Goal: Task Accomplishment & Management: Manage account settings

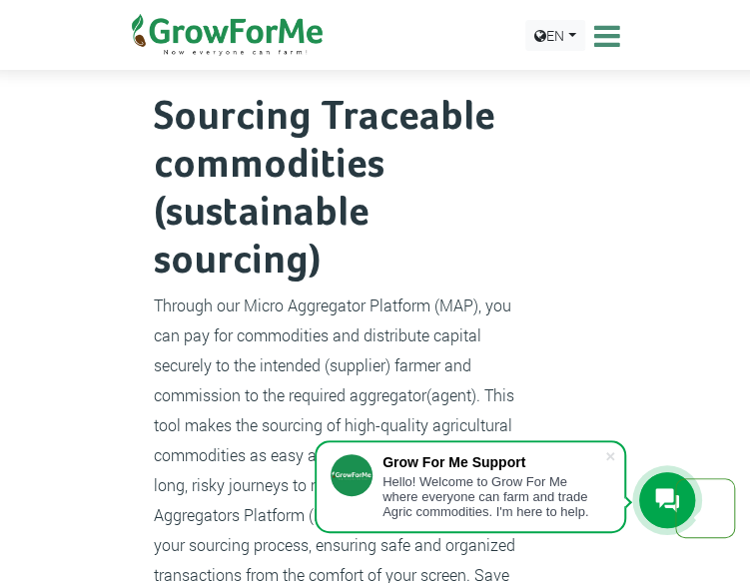
scroll to position [1598, 0]
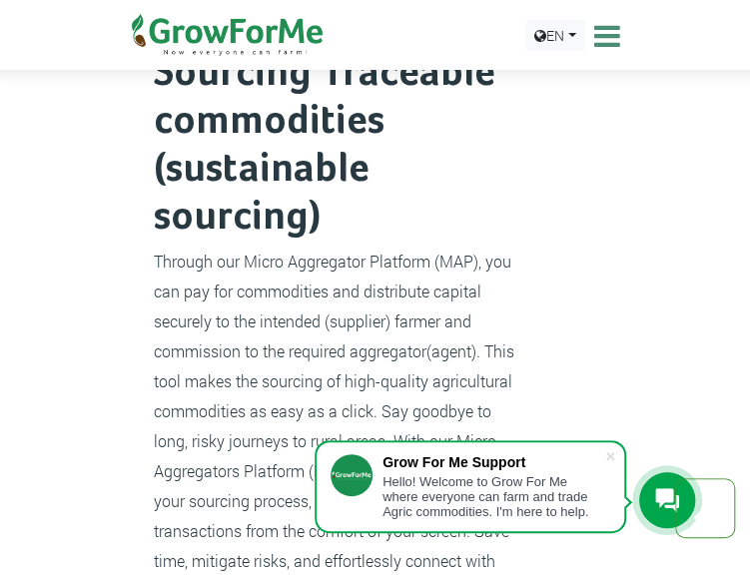
click at [609, 462] on span at bounding box center [610, 456] width 20 height 20
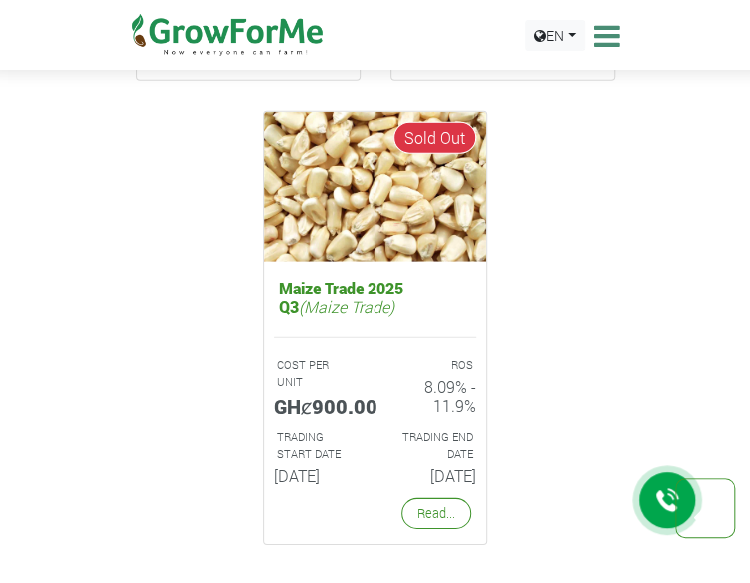
scroll to position [6193, 0]
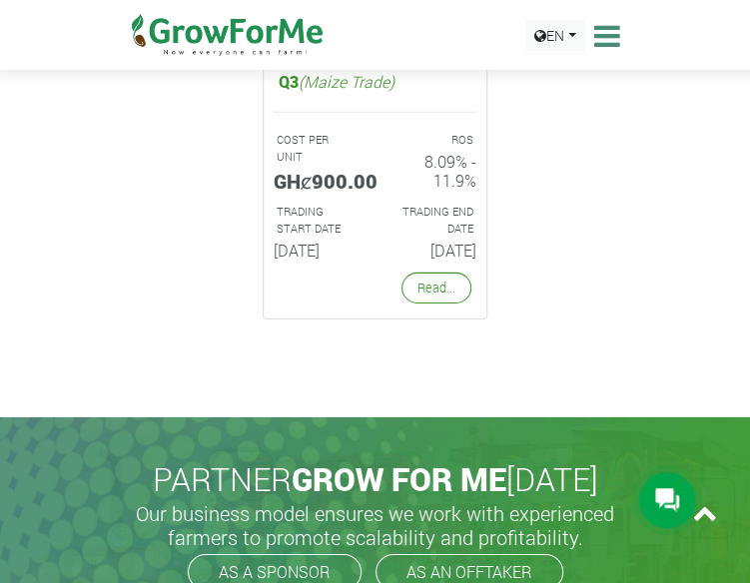
click at [608, 36] on icon at bounding box center [604, 36] width 31 height 30
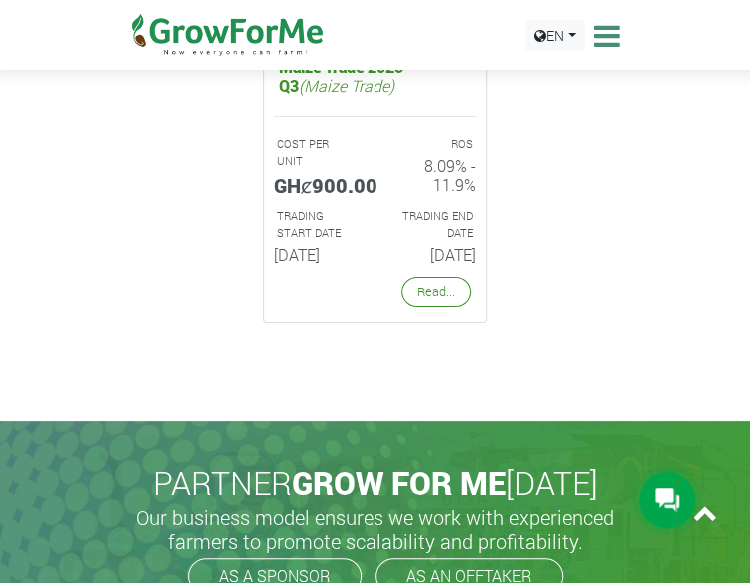
click at [608, 36] on icon at bounding box center [604, 36] width 31 height 30
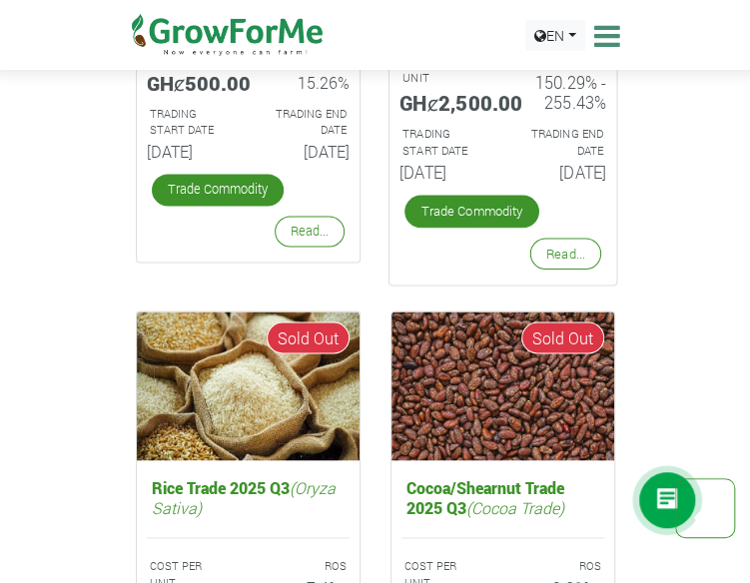
scroll to position [4894, 0]
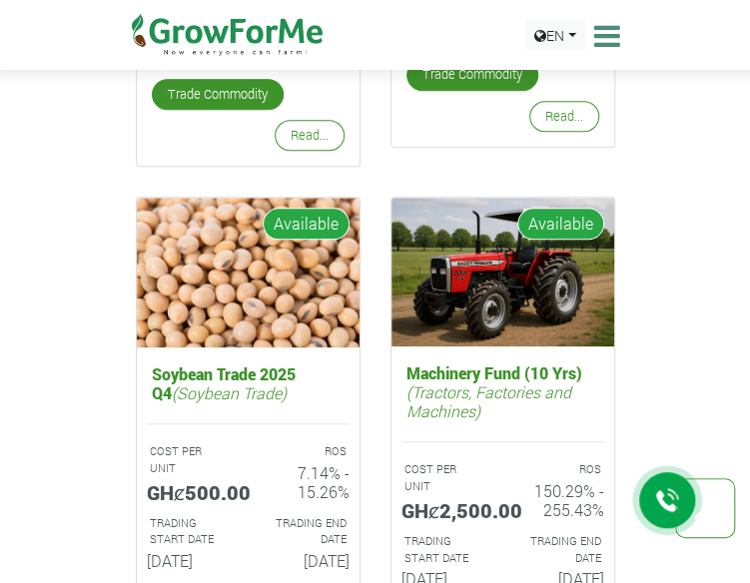
click at [598, 35] on icon at bounding box center [604, 36] width 31 height 30
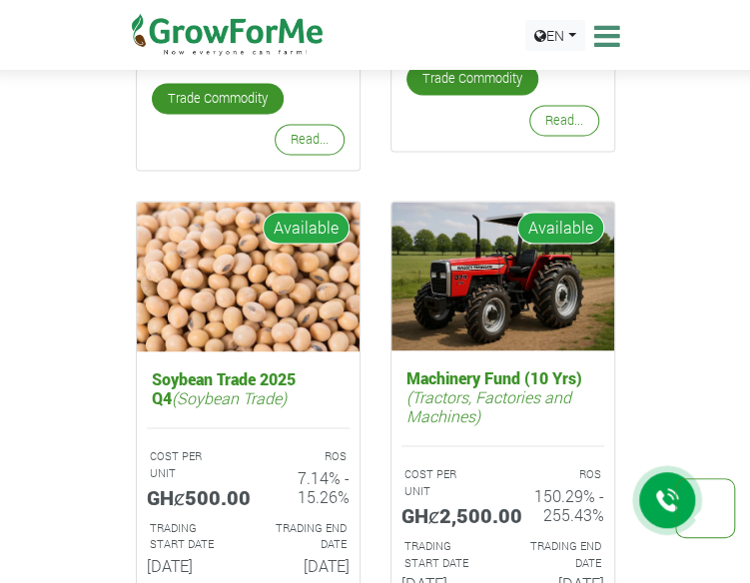
click at [600, 36] on icon at bounding box center [604, 36] width 31 height 30
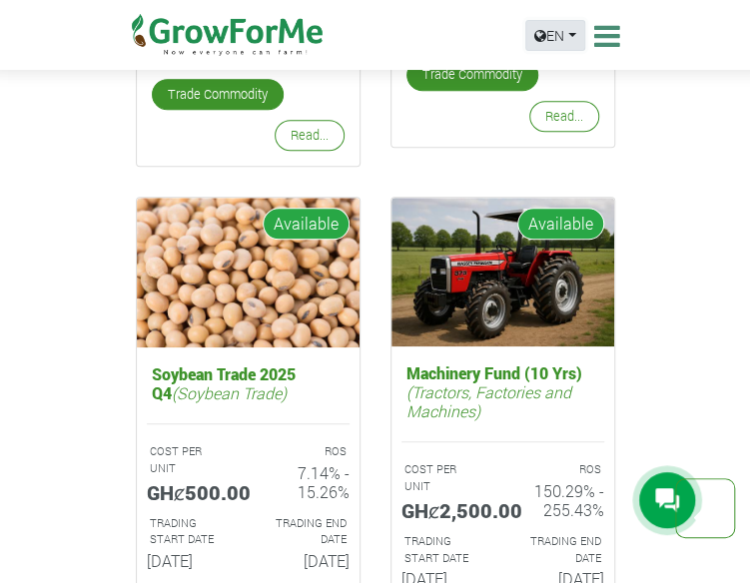
click at [570, 31] on link "EN" at bounding box center [555, 35] width 60 height 31
click at [572, 73] on link "English" at bounding box center [565, 77] width 54 height 22
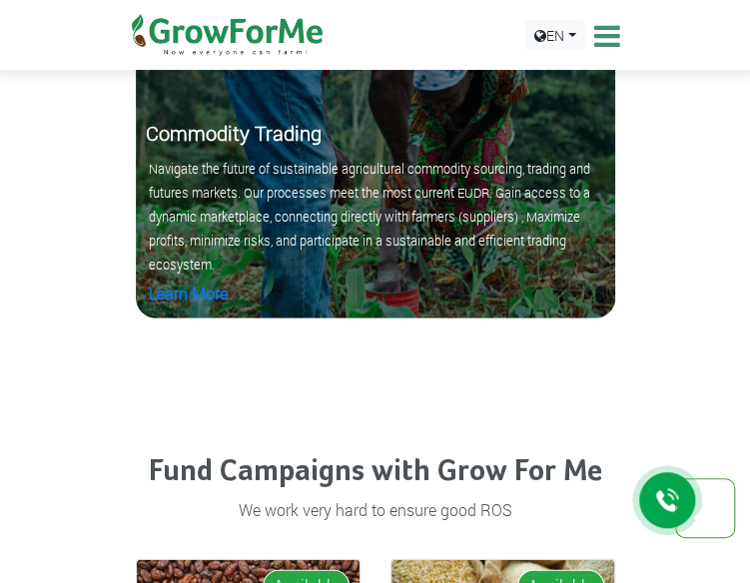
scroll to position [3197, 0]
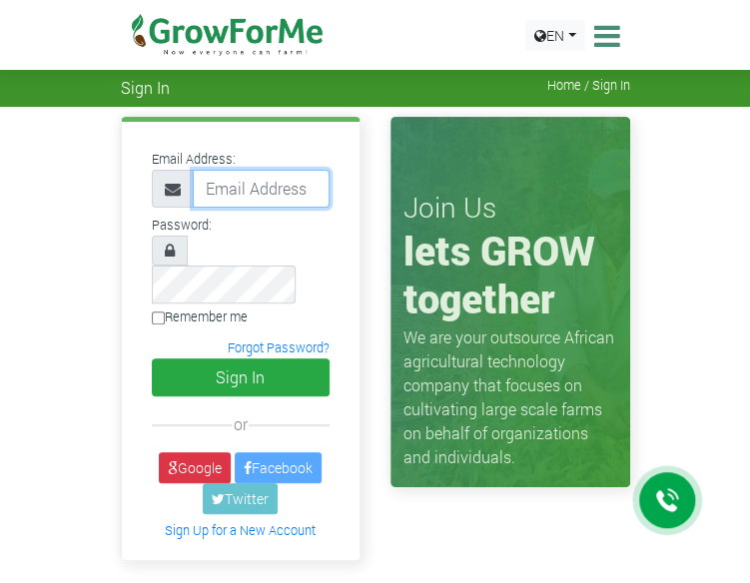
click at [233, 177] on input "email" at bounding box center [261, 189] width 137 height 38
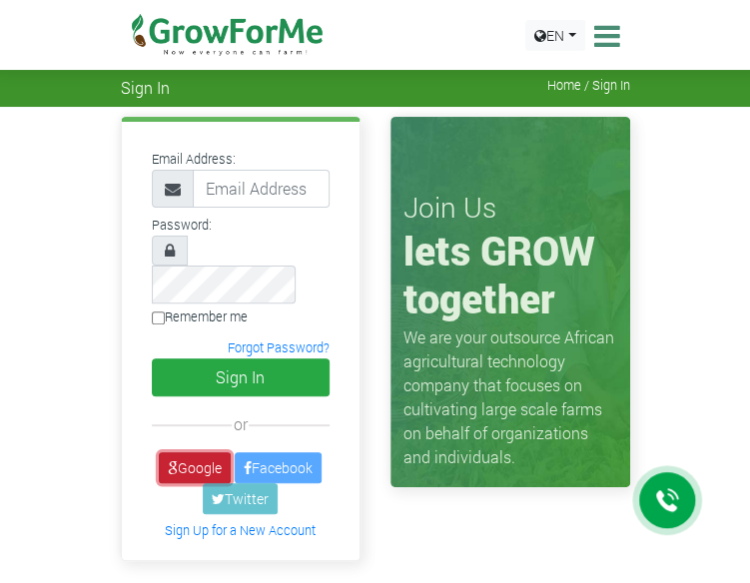
click at [172, 461] on icon at bounding box center [173, 468] width 10 height 14
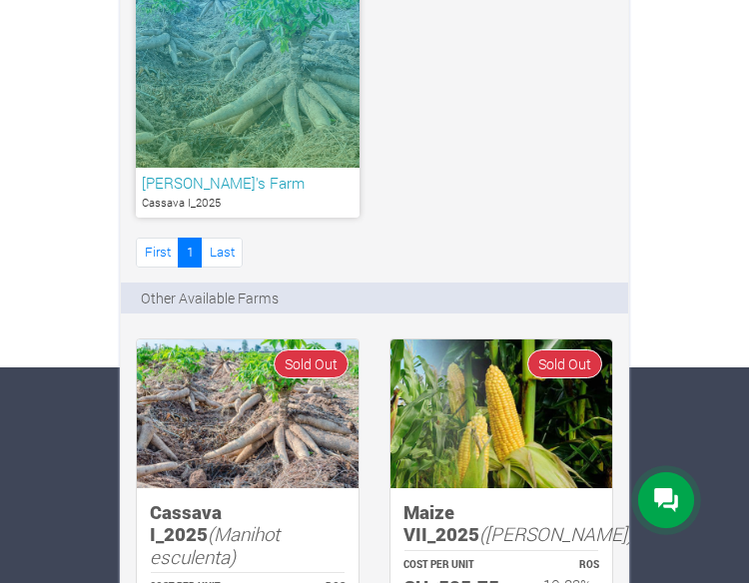
scroll to position [100, 0]
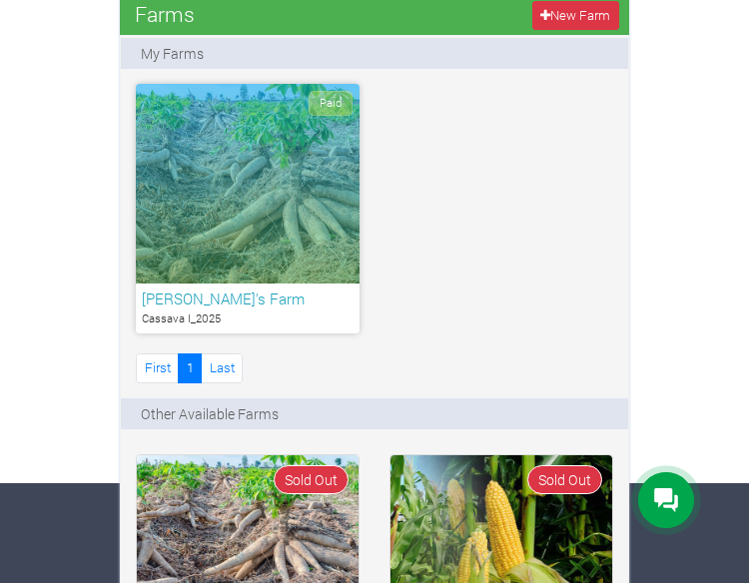
click at [174, 294] on h6 "Semeh's Farm" at bounding box center [248, 299] width 212 height 18
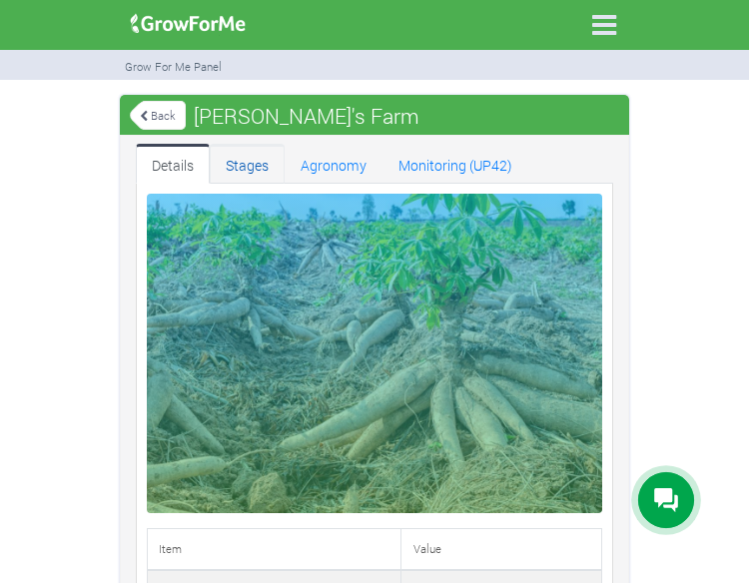
click at [249, 161] on link "Stages" at bounding box center [247, 164] width 75 height 40
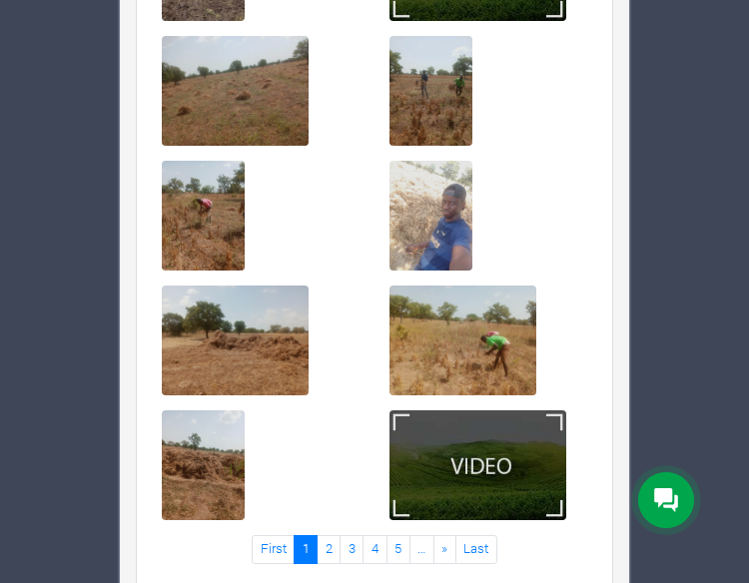
scroll to position [974, 0]
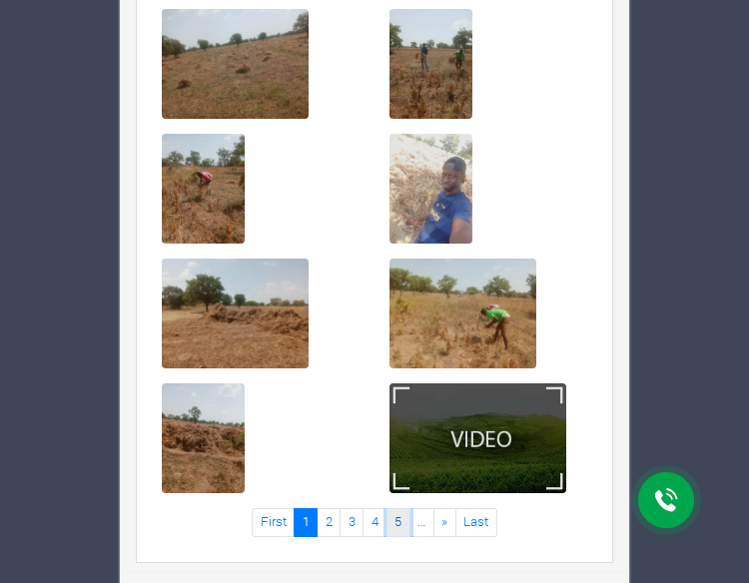
click at [395, 522] on link "5" at bounding box center [399, 522] width 24 height 29
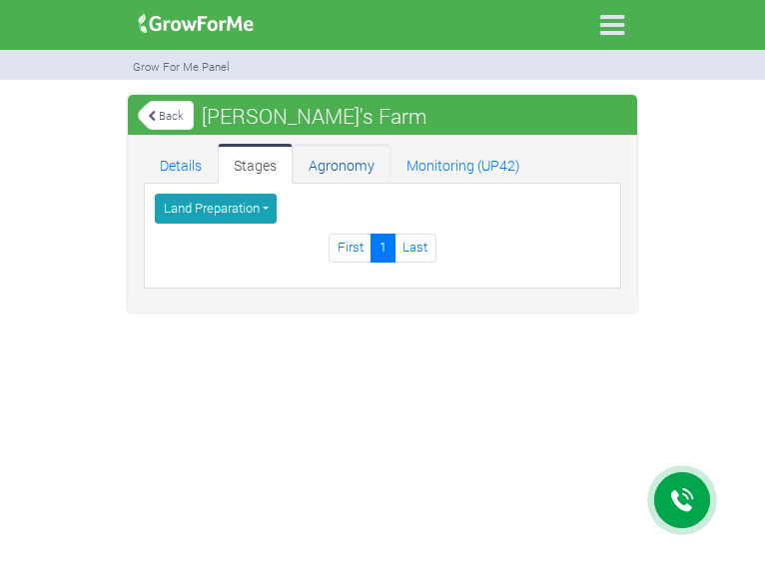
click at [348, 159] on link "Agronomy" at bounding box center [342, 164] width 98 height 40
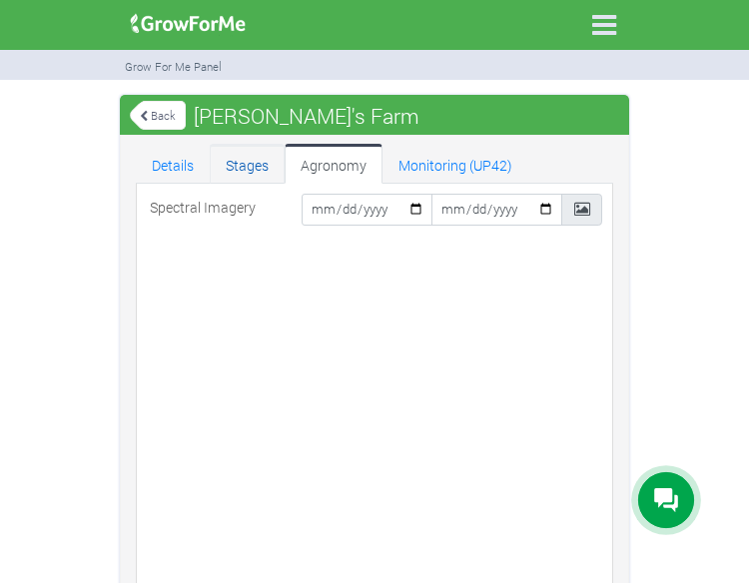
click at [242, 169] on link "Stages" at bounding box center [247, 164] width 75 height 40
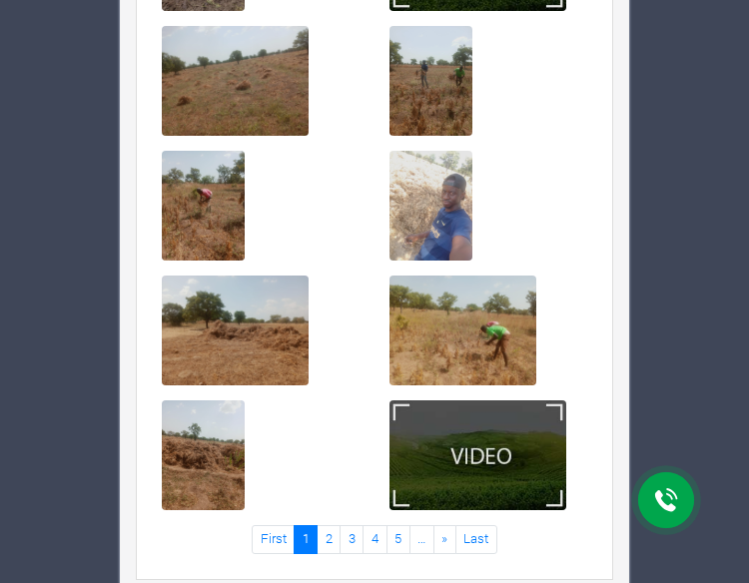
scroll to position [974, 0]
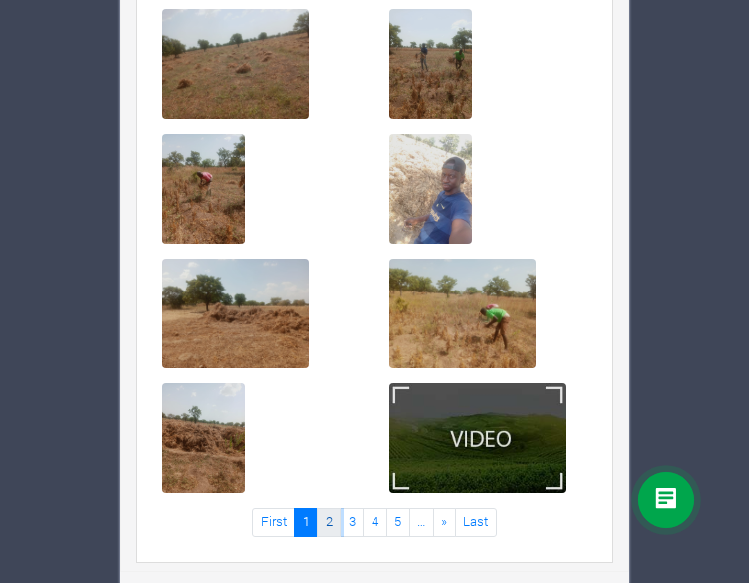
click at [333, 523] on link "2" at bounding box center [329, 522] width 24 height 29
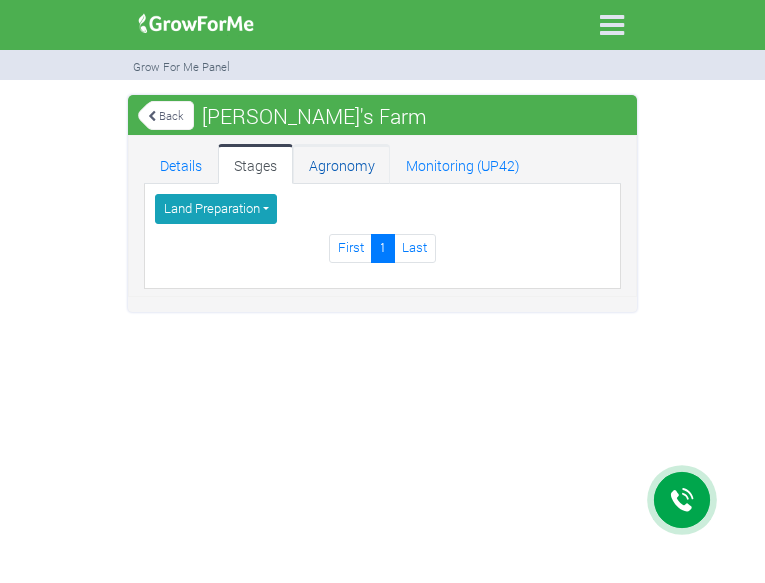
click at [324, 155] on link "Agronomy" at bounding box center [342, 164] width 98 height 40
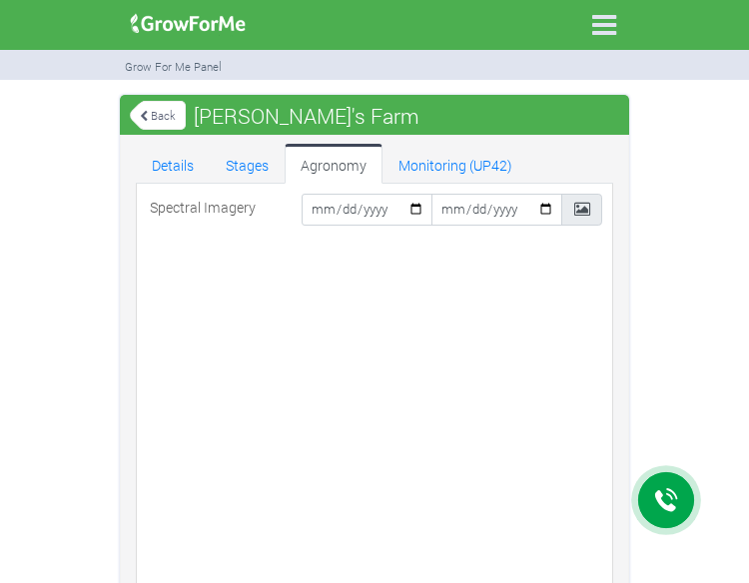
click at [164, 121] on link "Back" at bounding box center [158, 115] width 56 height 33
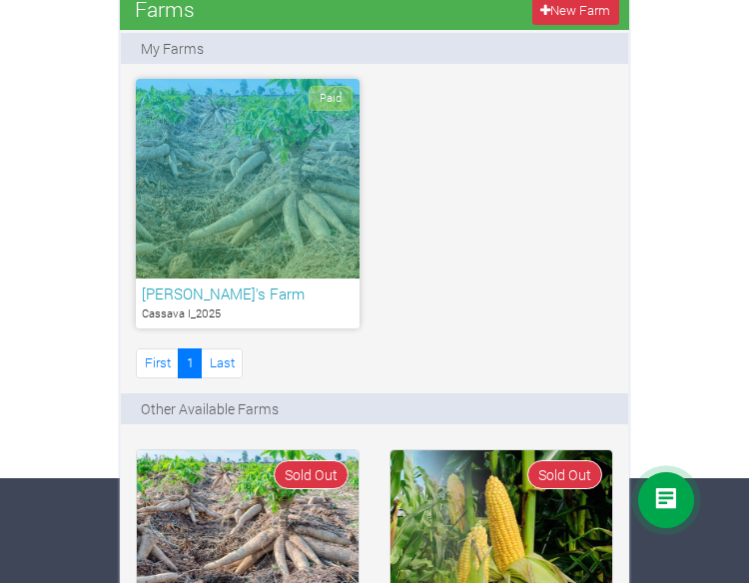
scroll to position [100, 0]
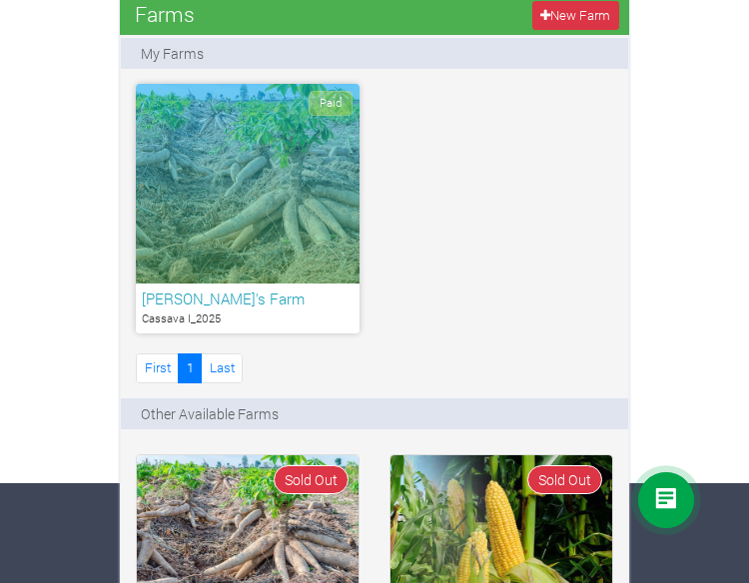
click at [234, 193] on div "Paid" at bounding box center [248, 184] width 224 height 200
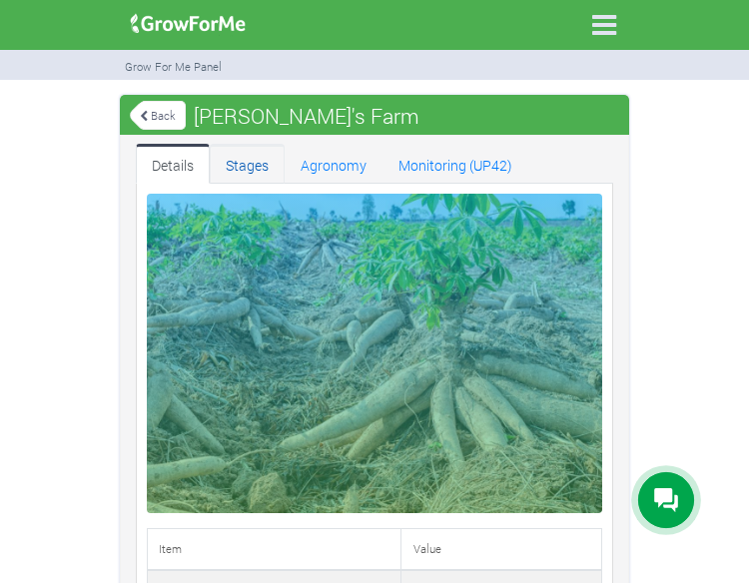
click at [262, 169] on link "Stages" at bounding box center [247, 164] width 75 height 40
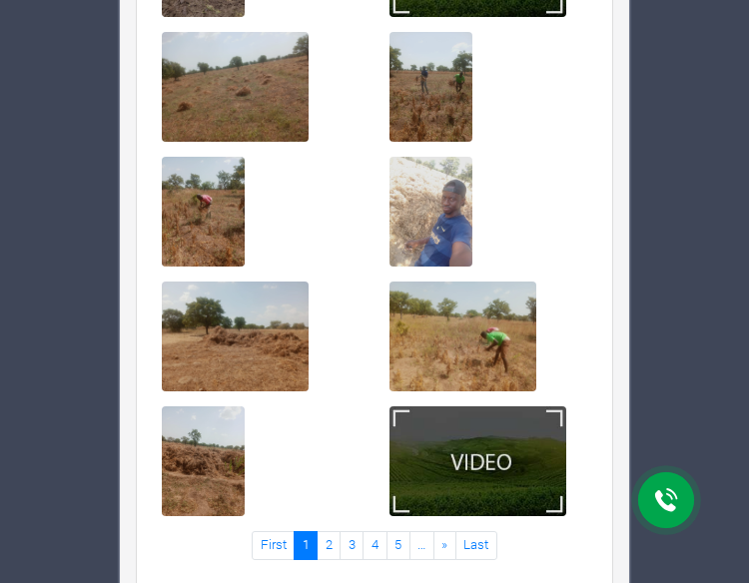
scroll to position [974, 0]
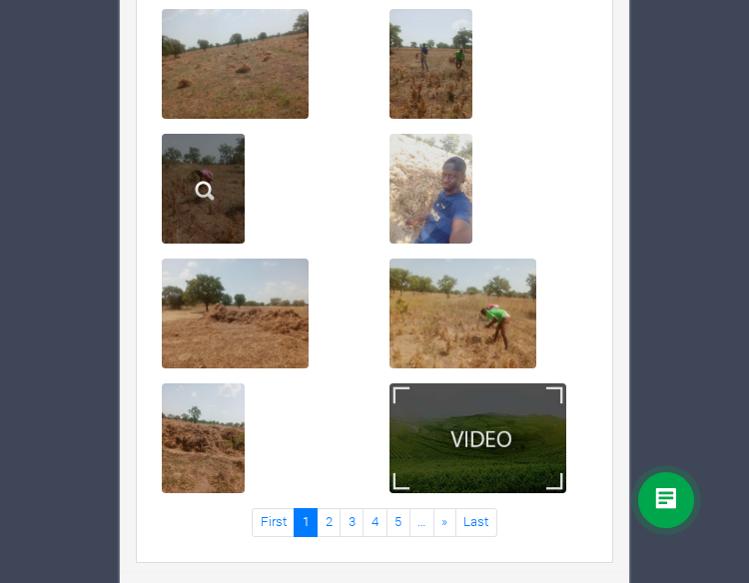
click at [199, 174] on img at bounding box center [205, 191] width 64 height 64
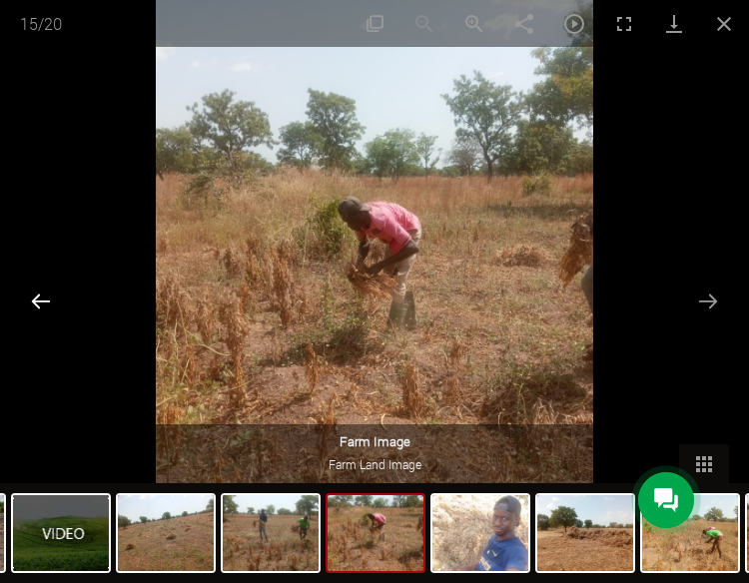
click at [36, 298] on button "Previous slide" at bounding box center [41, 301] width 42 height 39
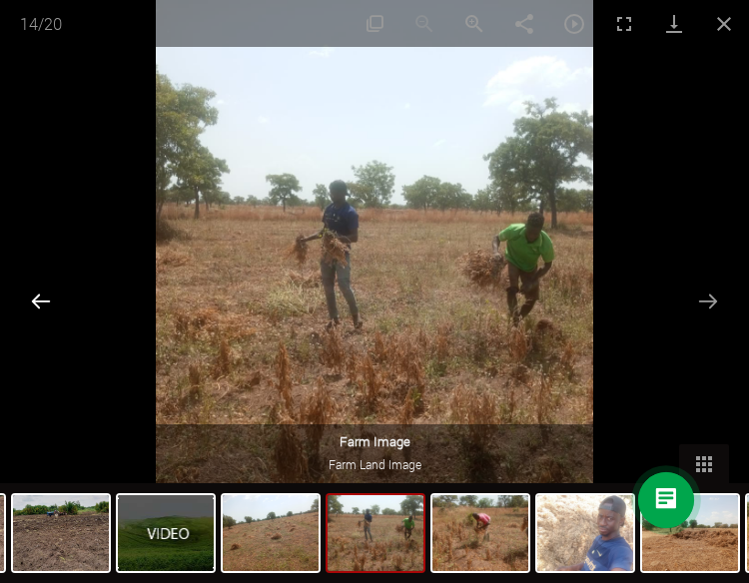
click at [36, 298] on button "Previous slide" at bounding box center [41, 301] width 42 height 39
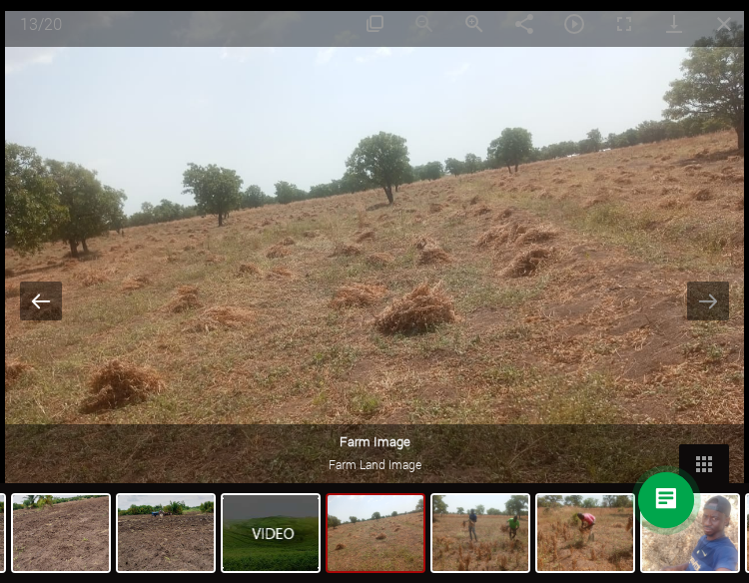
click at [36, 298] on button "Previous slide" at bounding box center [41, 301] width 42 height 39
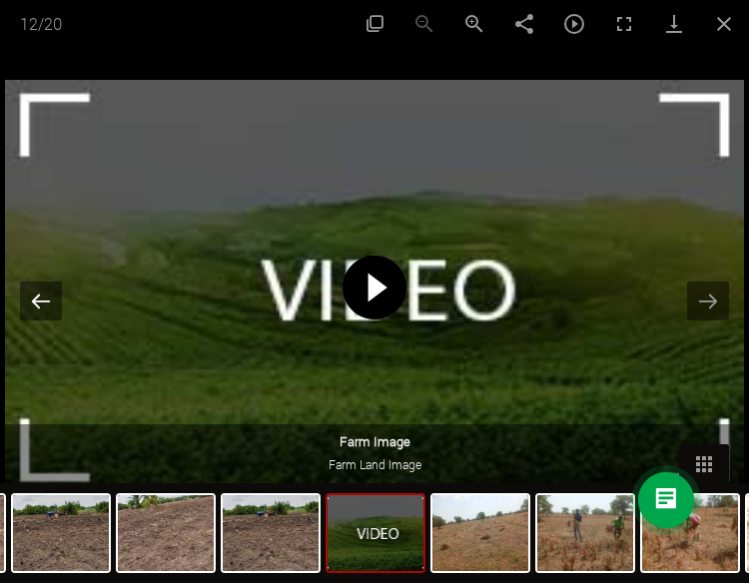
click at [36, 298] on button "Previous slide" at bounding box center [41, 301] width 42 height 39
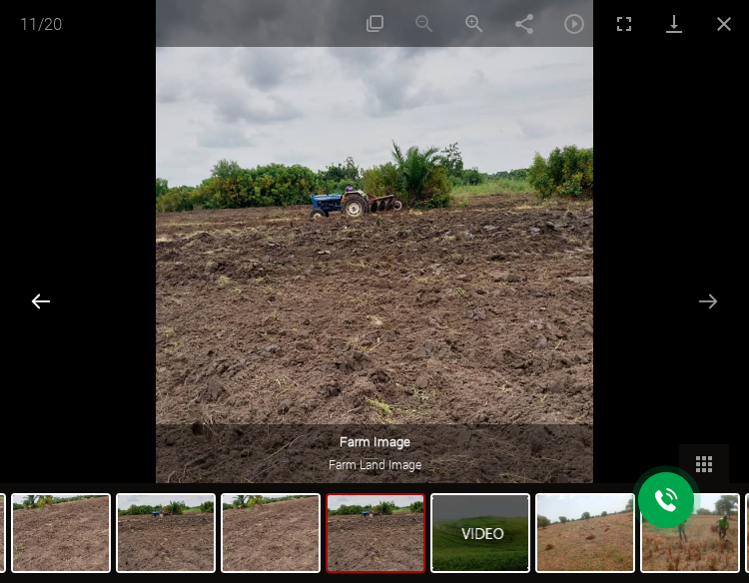
click at [36, 298] on button "Previous slide" at bounding box center [41, 301] width 42 height 39
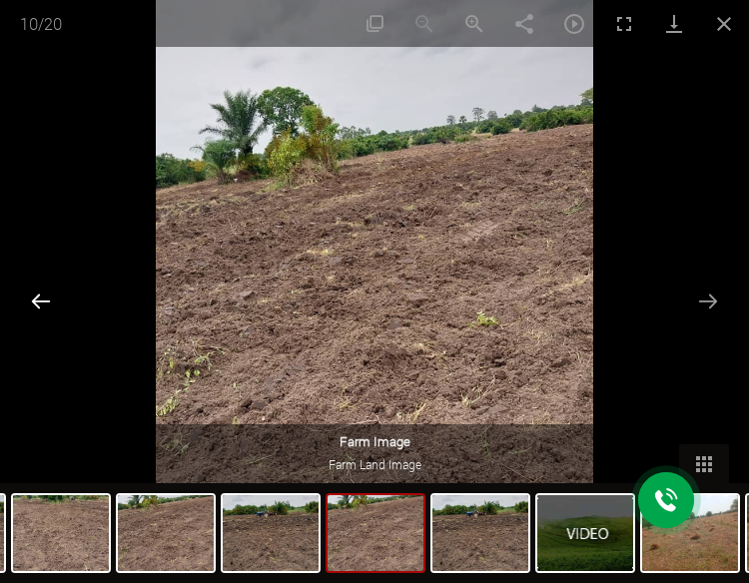
click at [36, 298] on button "Previous slide" at bounding box center [41, 301] width 42 height 39
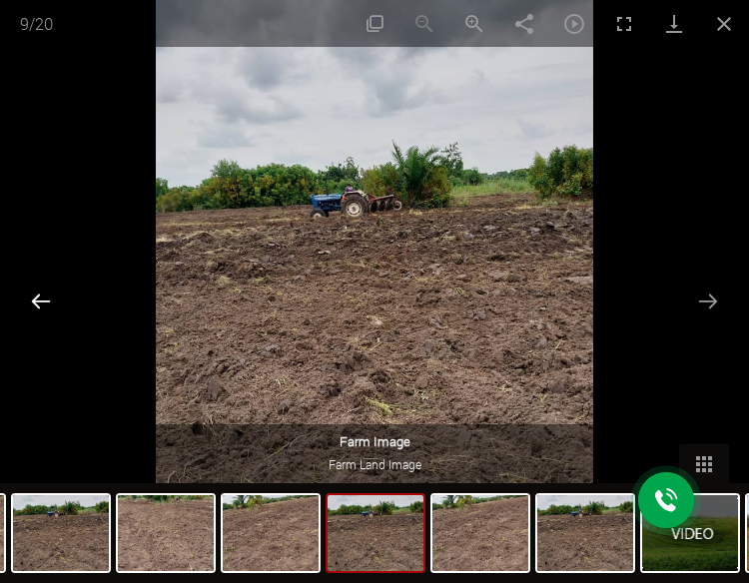
click at [36, 298] on button "Previous slide" at bounding box center [41, 301] width 42 height 39
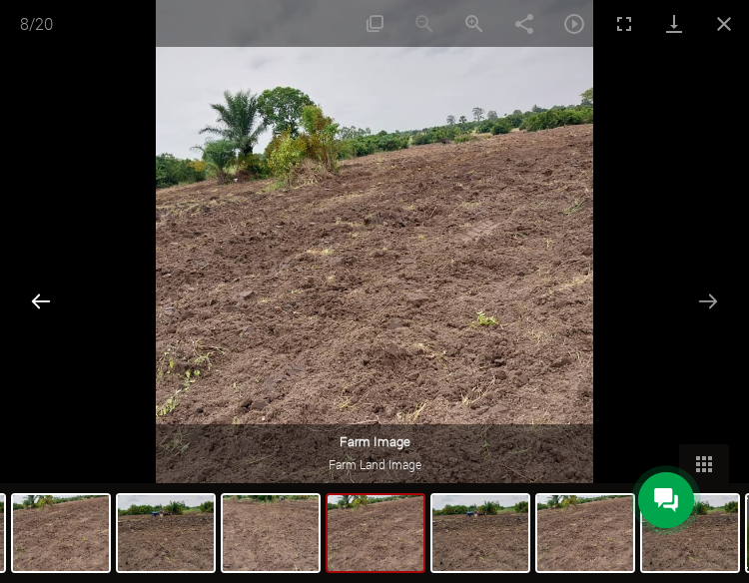
click at [36, 298] on button "Previous slide" at bounding box center [41, 301] width 42 height 39
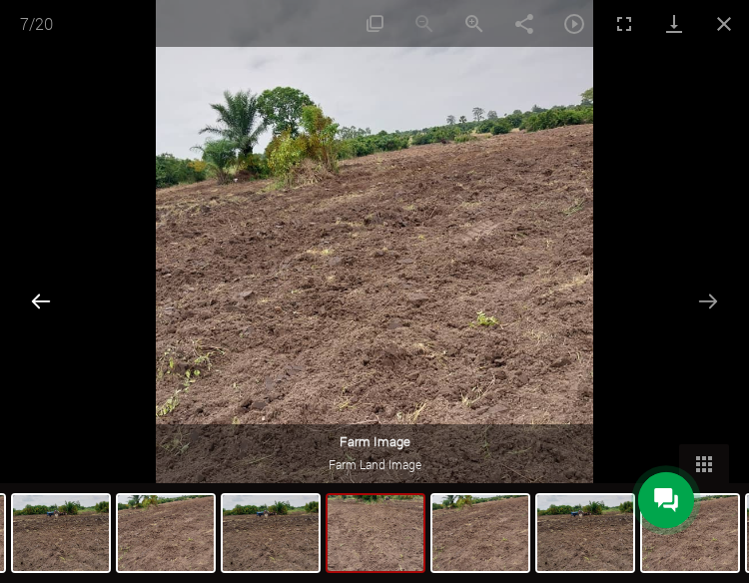
click at [36, 298] on button "Previous slide" at bounding box center [41, 301] width 42 height 39
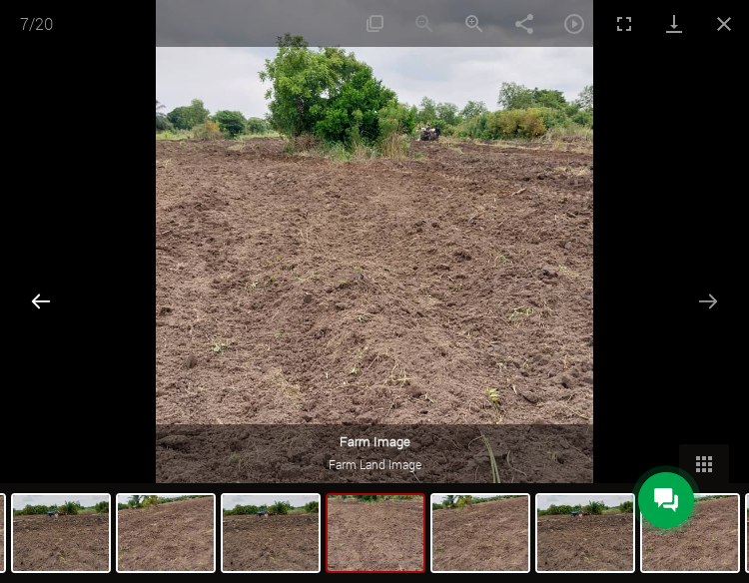
click at [36, 298] on button "Previous slide" at bounding box center [41, 301] width 42 height 39
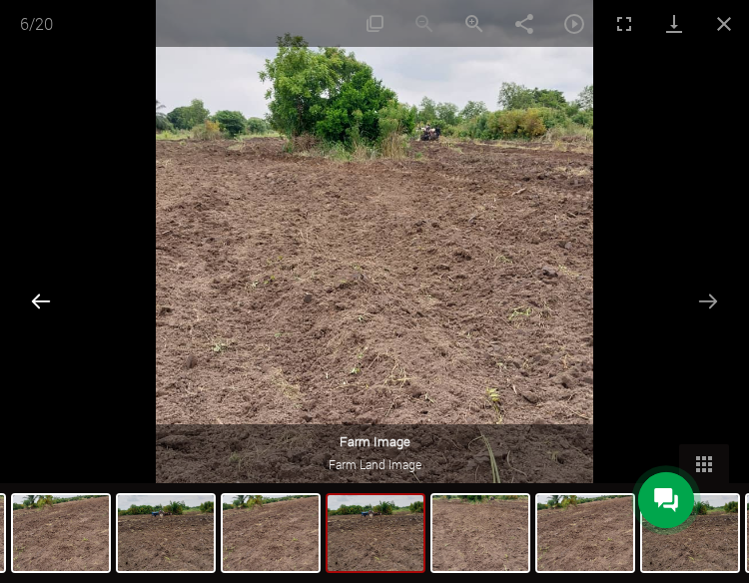
click at [36, 298] on button "Previous slide" at bounding box center [41, 301] width 42 height 39
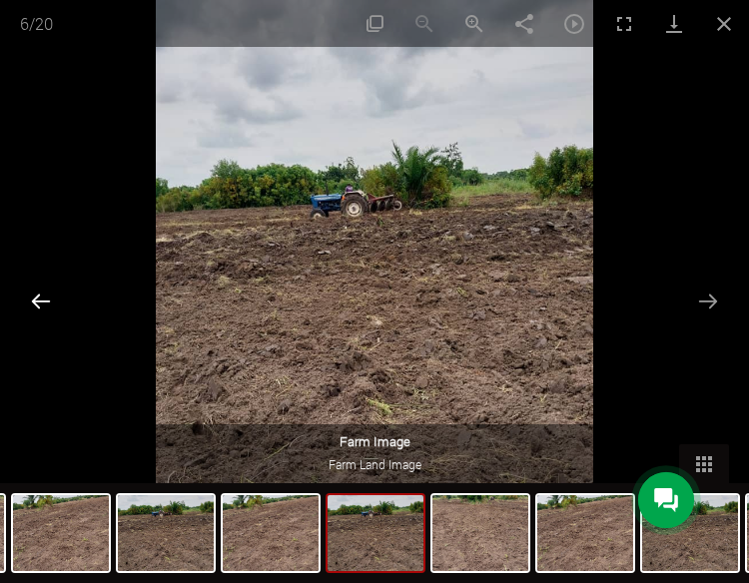
click at [36, 298] on button "Previous slide" at bounding box center [41, 301] width 42 height 39
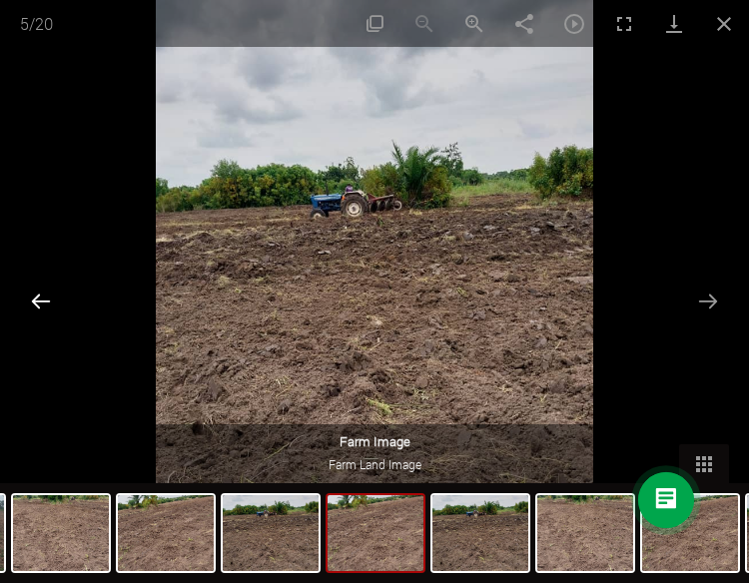
click at [36, 298] on button "Previous slide" at bounding box center [41, 301] width 42 height 39
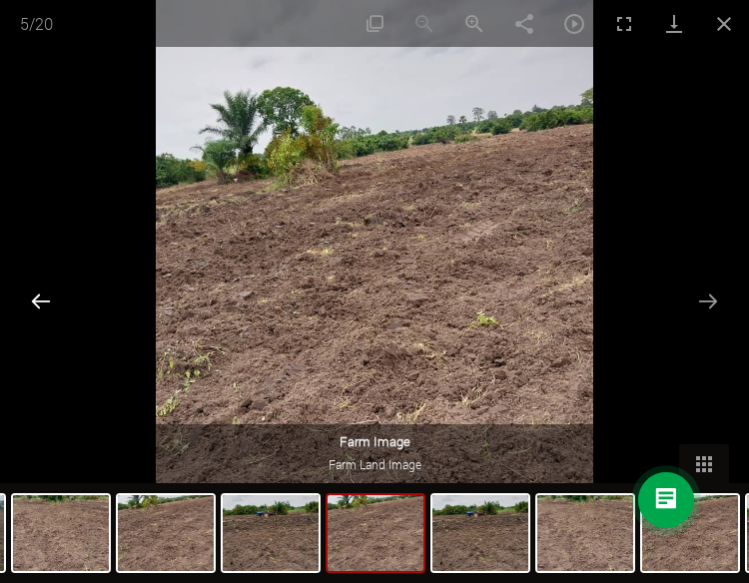
click at [36, 298] on button "Previous slide" at bounding box center [41, 301] width 42 height 39
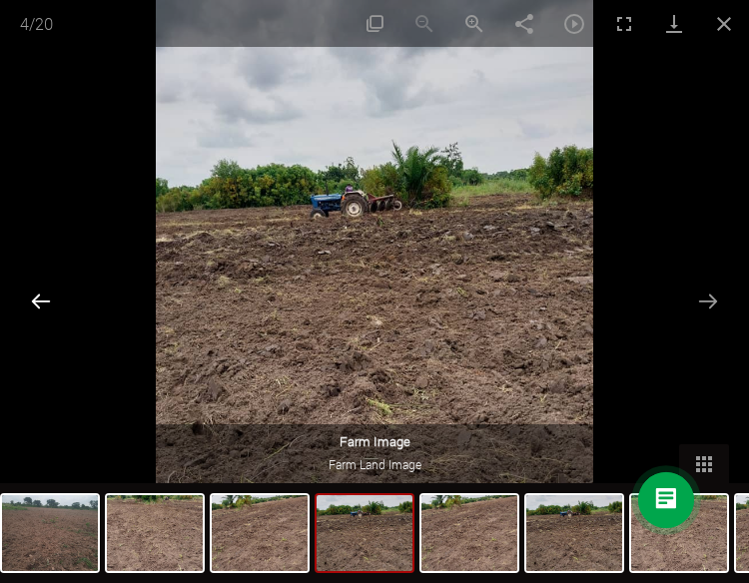
click at [36, 298] on button "Previous slide" at bounding box center [41, 301] width 42 height 39
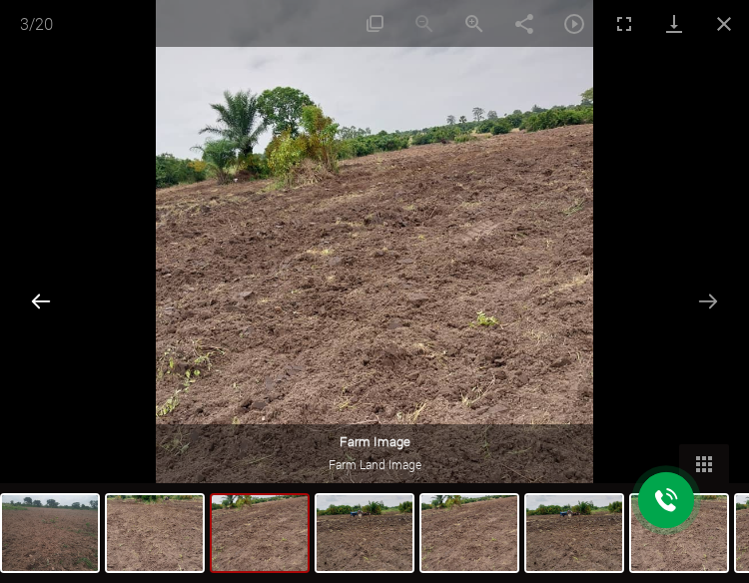
click at [36, 298] on button "Previous slide" at bounding box center [41, 301] width 42 height 39
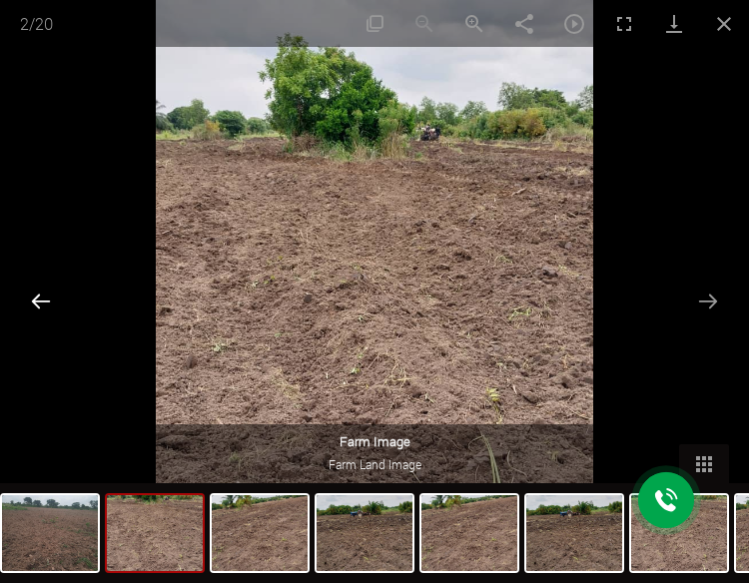
click at [36, 298] on button "Previous slide" at bounding box center [41, 301] width 42 height 39
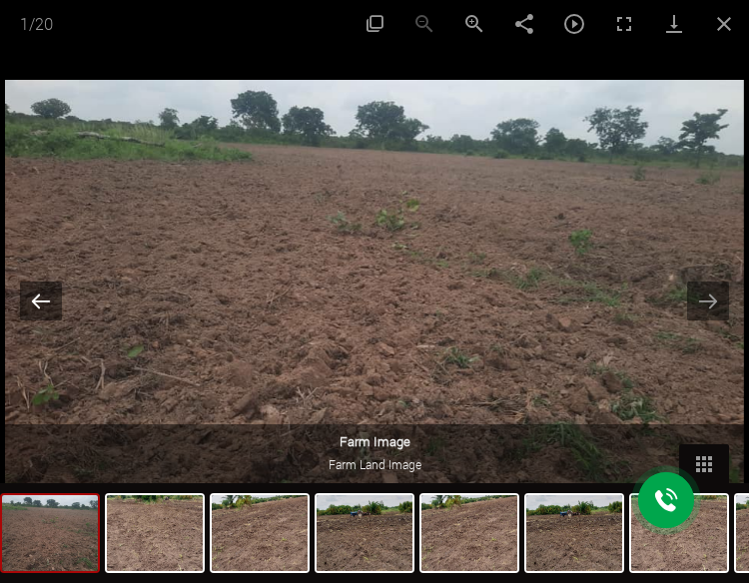
click at [36, 298] on button "Previous slide" at bounding box center [41, 301] width 42 height 39
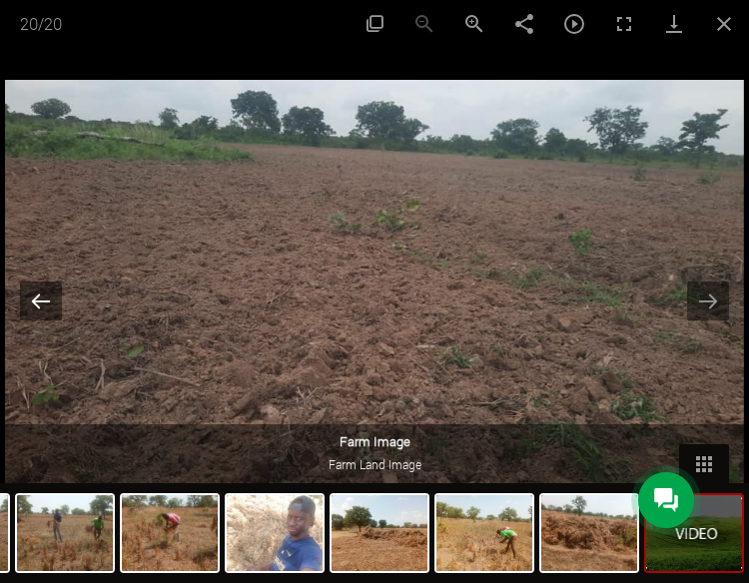
click at [36, 298] on button "Previous slide" at bounding box center [41, 301] width 42 height 39
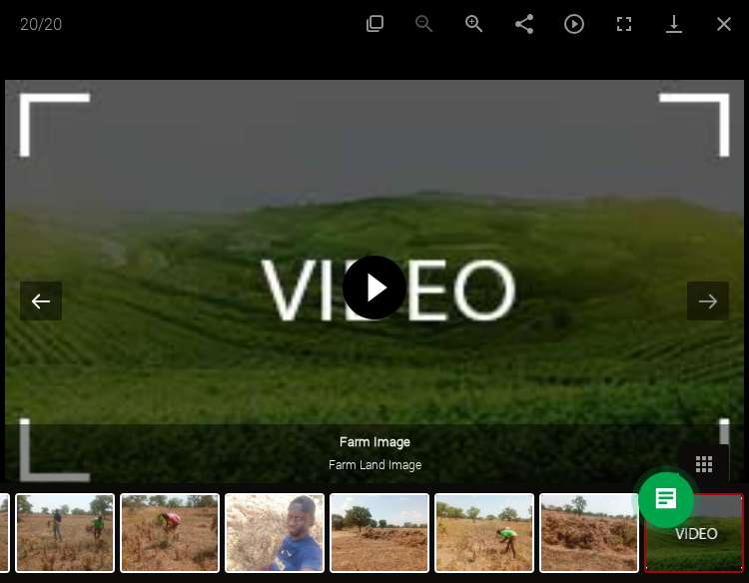
click at [37, 304] on button "Previous slide" at bounding box center [41, 301] width 42 height 39
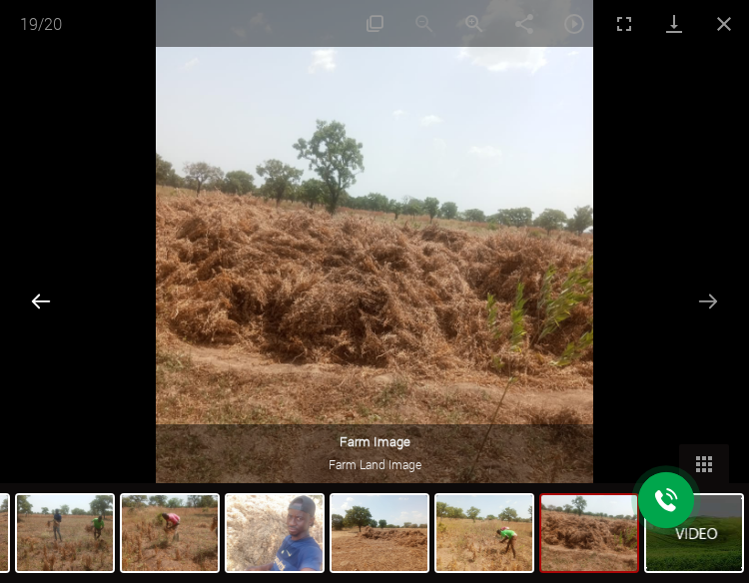
click at [37, 304] on button "Previous slide" at bounding box center [41, 301] width 42 height 39
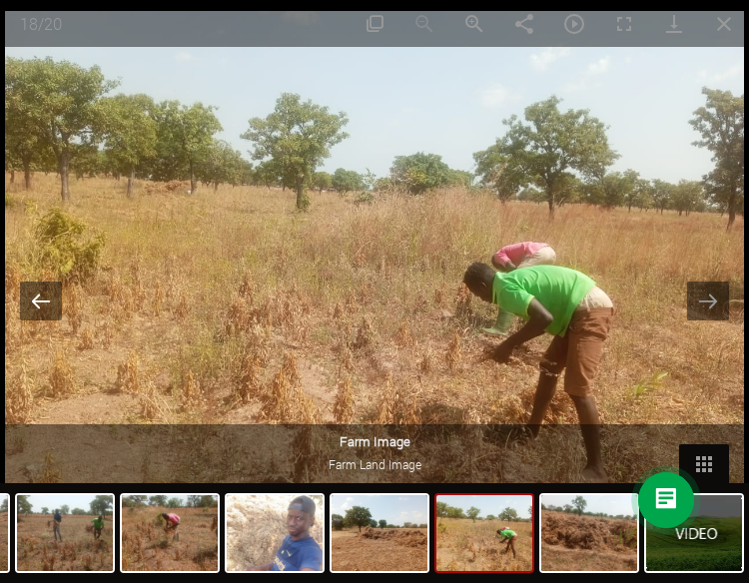
click at [37, 304] on button "Previous slide" at bounding box center [41, 301] width 42 height 39
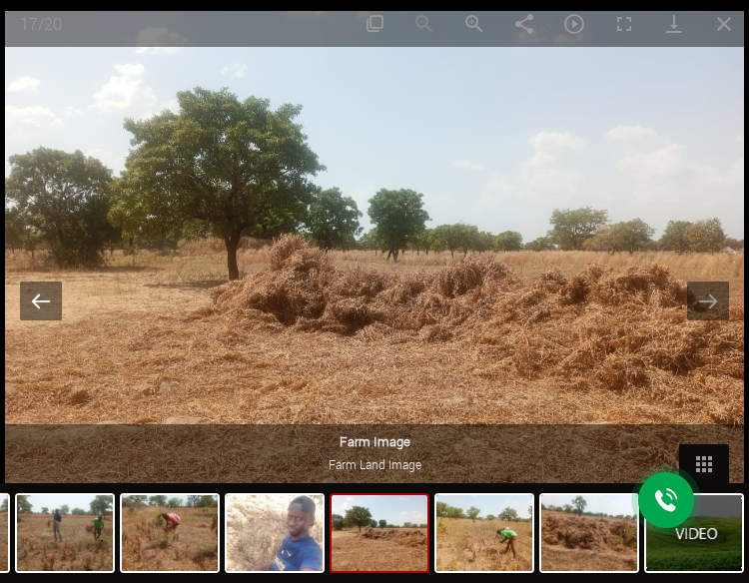
click at [37, 304] on button "Previous slide" at bounding box center [41, 301] width 42 height 39
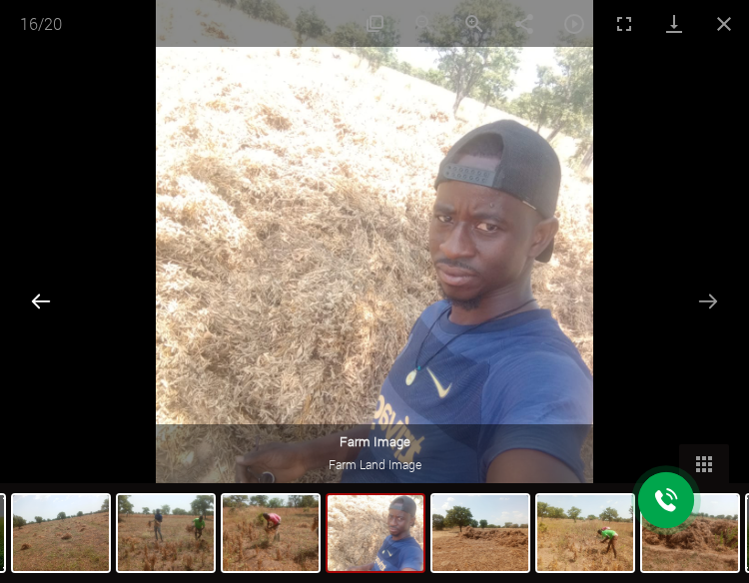
click at [37, 304] on button "Previous slide" at bounding box center [41, 301] width 42 height 39
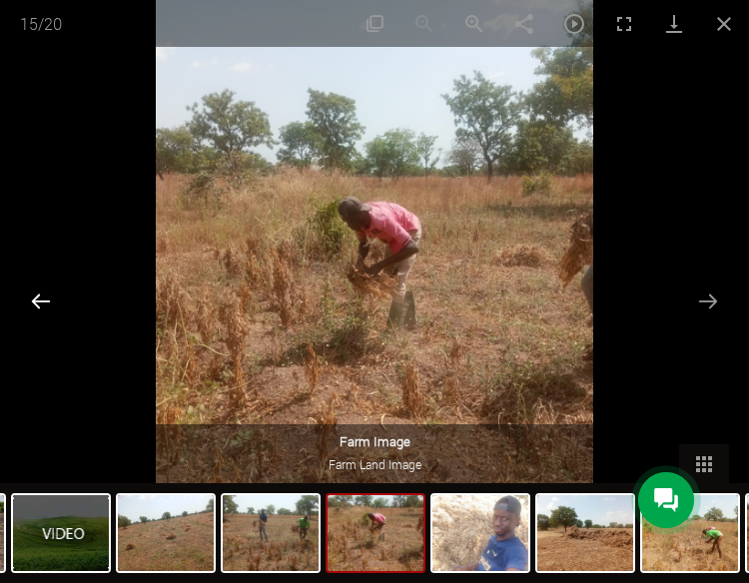
click at [37, 304] on button "Previous slide" at bounding box center [41, 301] width 42 height 39
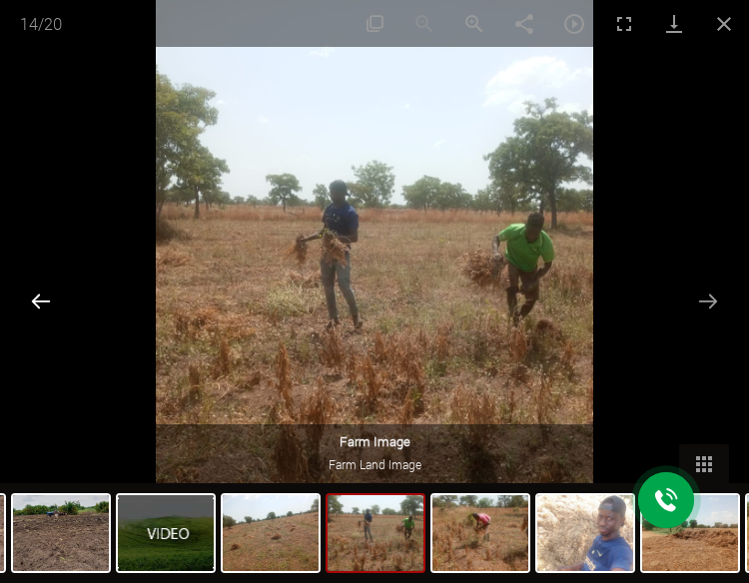
click at [37, 304] on button "Previous slide" at bounding box center [41, 301] width 42 height 39
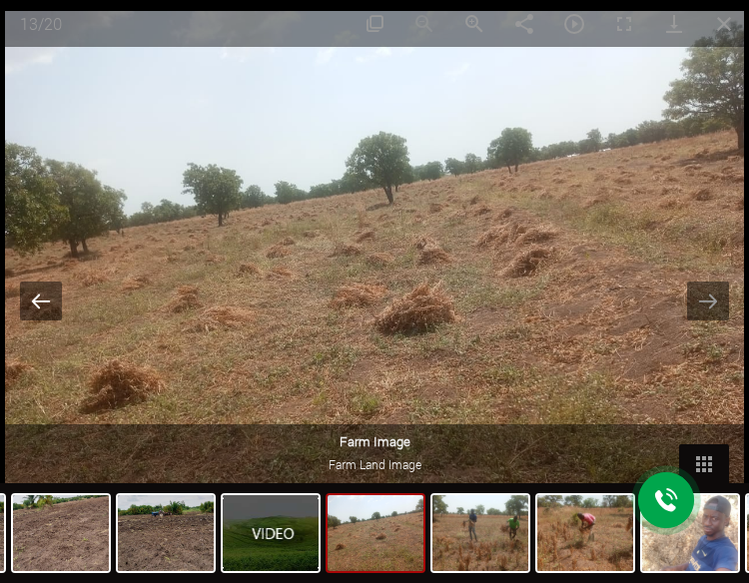
click at [36, 304] on button "Previous slide" at bounding box center [41, 301] width 42 height 39
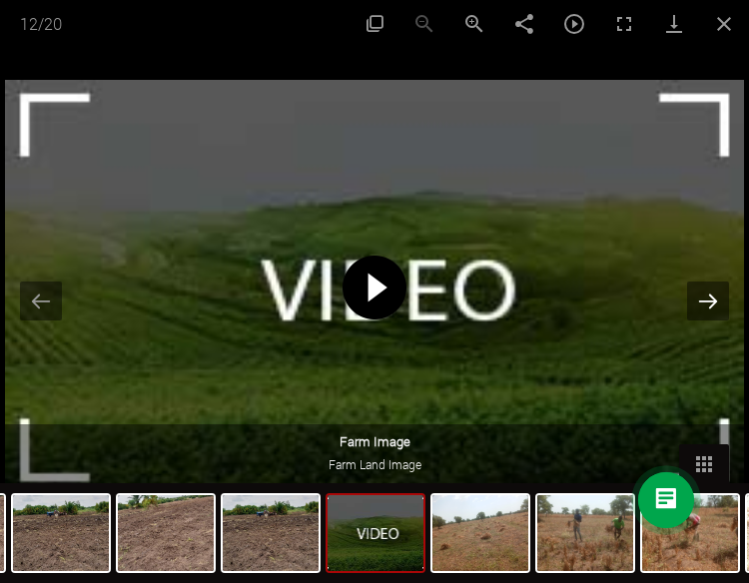
click at [709, 311] on button "Next slide" at bounding box center [708, 301] width 42 height 39
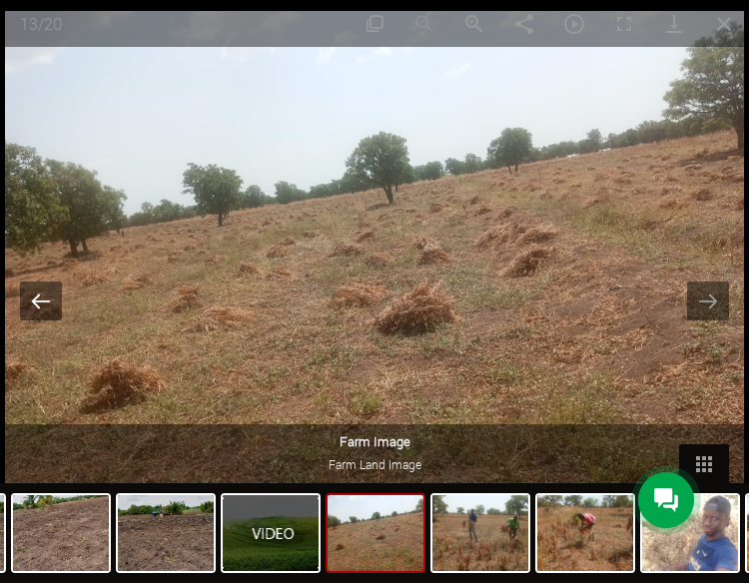
click at [55, 303] on button "Previous slide" at bounding box center [41, 301] width 42 height 39
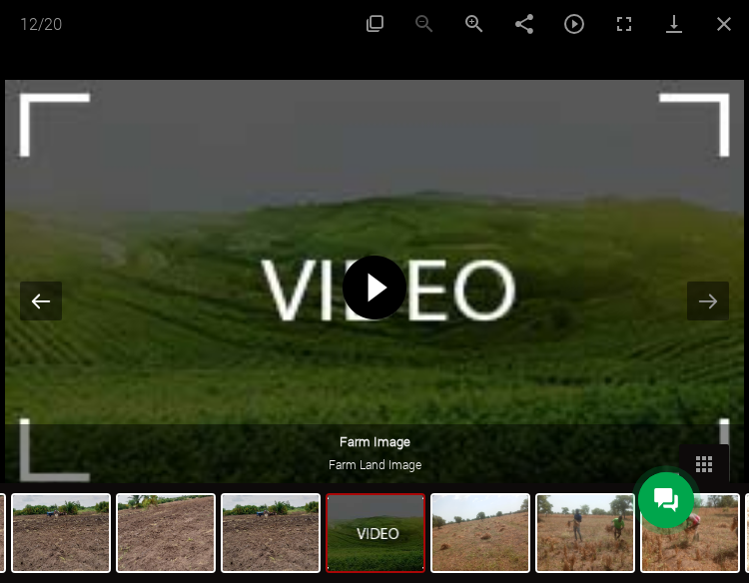
click at [50, 304] on button "Previous slide" at bounding box center [41, 301] width 42 height 39
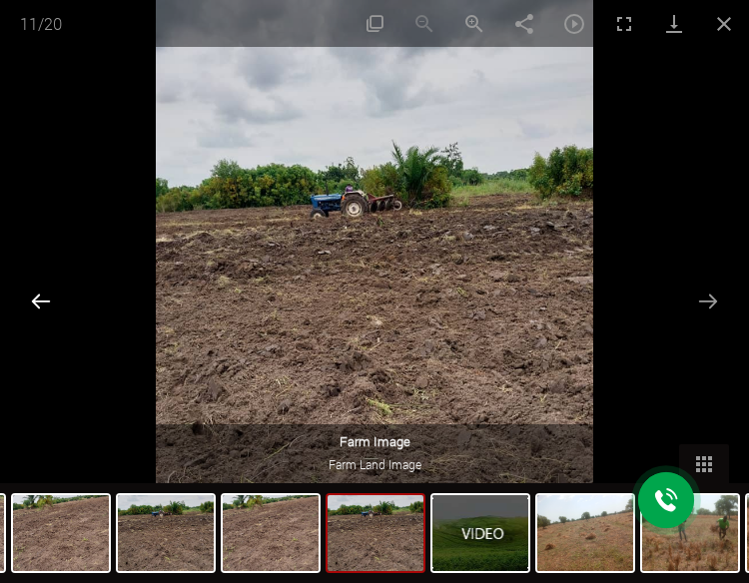
click at [49, 305] on button "Previous slide" at bounding box center [41, 301] width 42 height 39
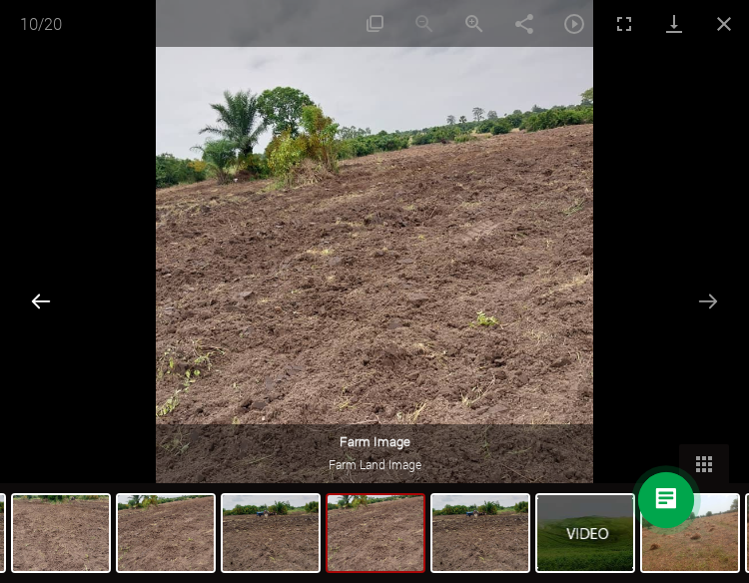
click at [49, 305] on button "Previous slide" at bounding box center [41, 301] width 42 height 39
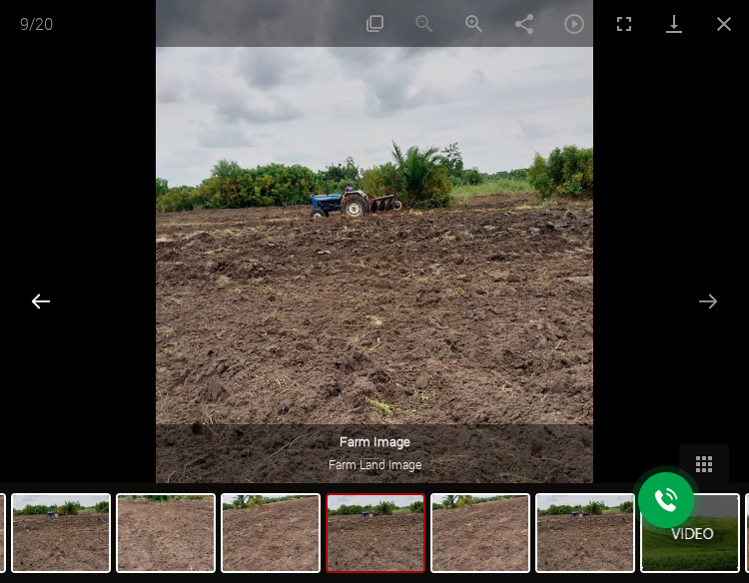
click at [49, 305] on button "Previous slide" at bounding box center [41, 301] width 42 height 39
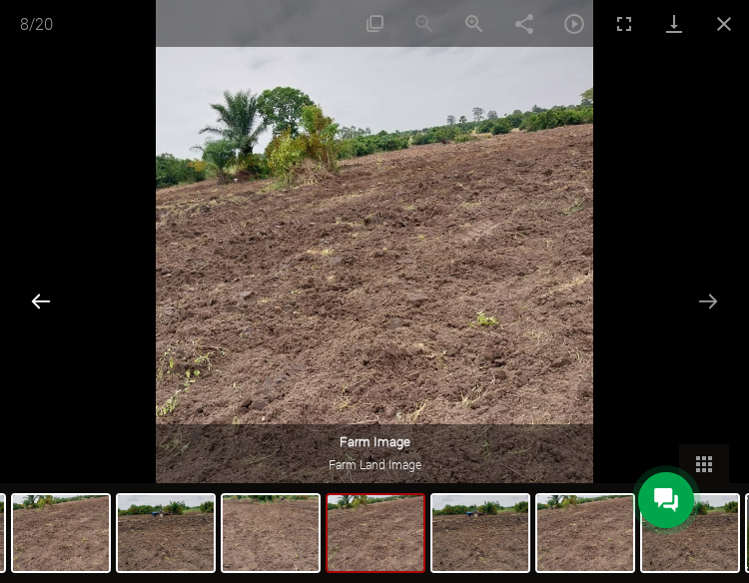
click at [48, 305] on button "Previous slide" at bounding box center [41, 301] width 42 height 39
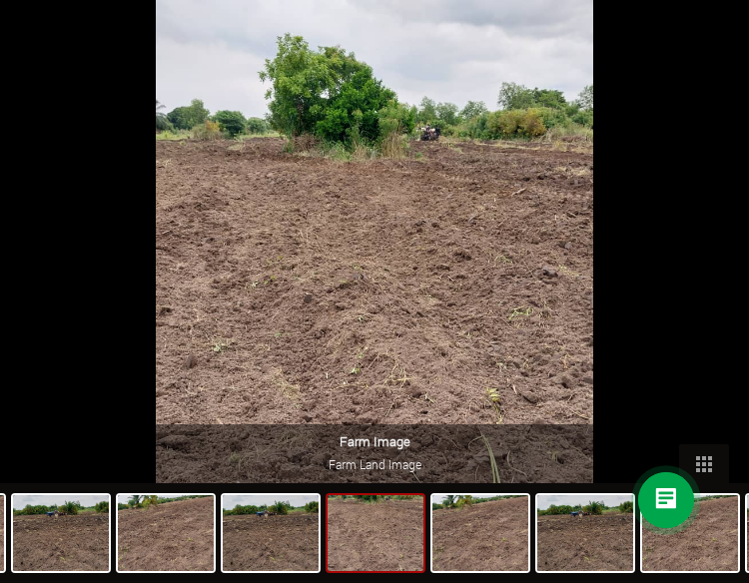
click at [46, 305] on button "Previous slide" at bounding box center [31, 301] width 42 height 39
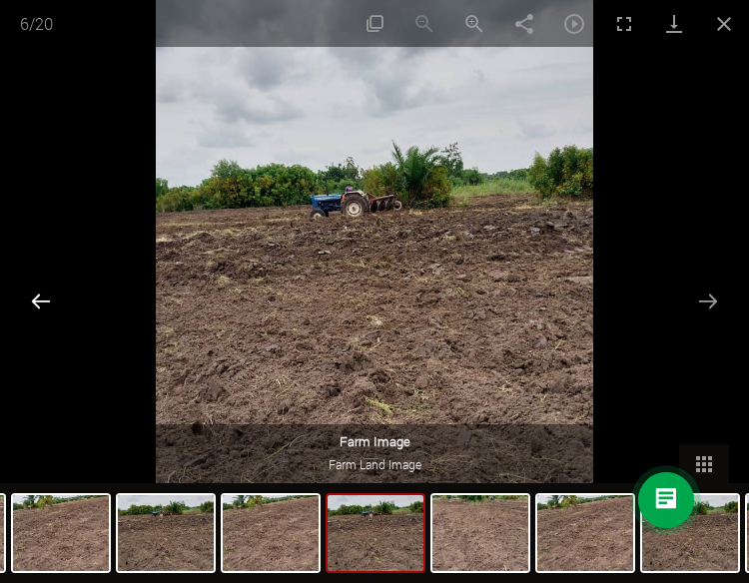
click at [45, 305] on button "Previous slide" at bounding box center [41, 301] width 42 height 39
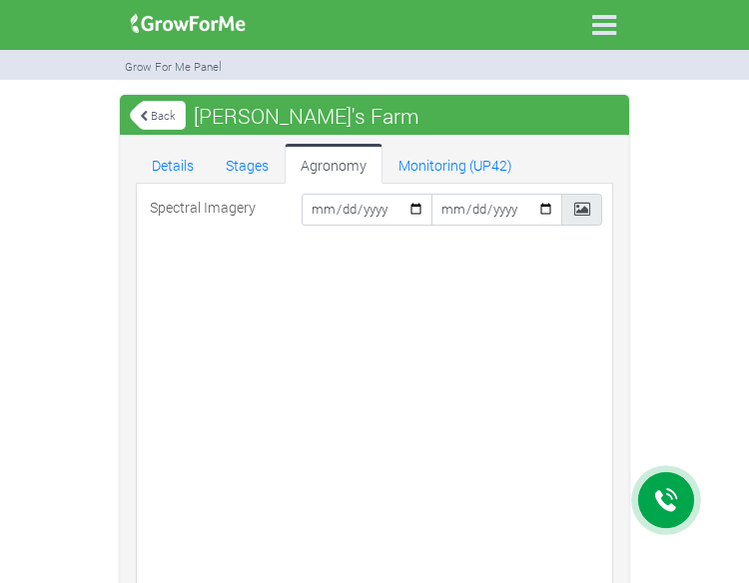
click at [585, 207] on icon at bounding box center [582, 209] width 16 height 15
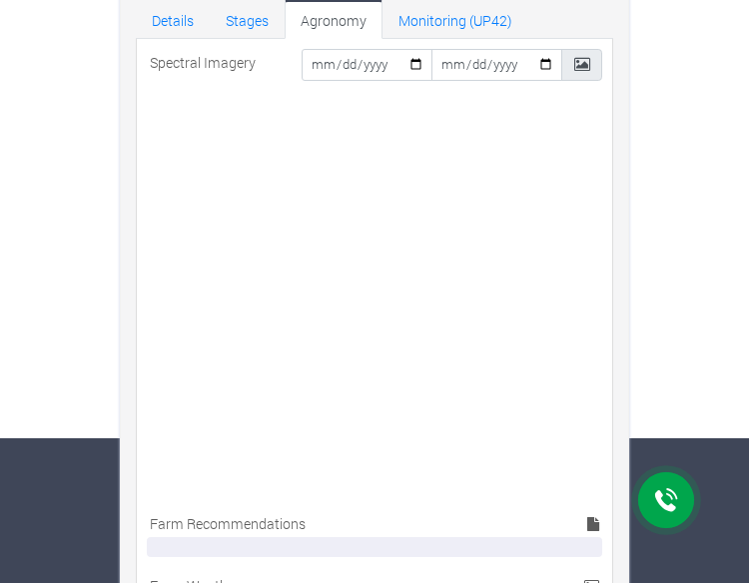
scroll to position [228, 0]
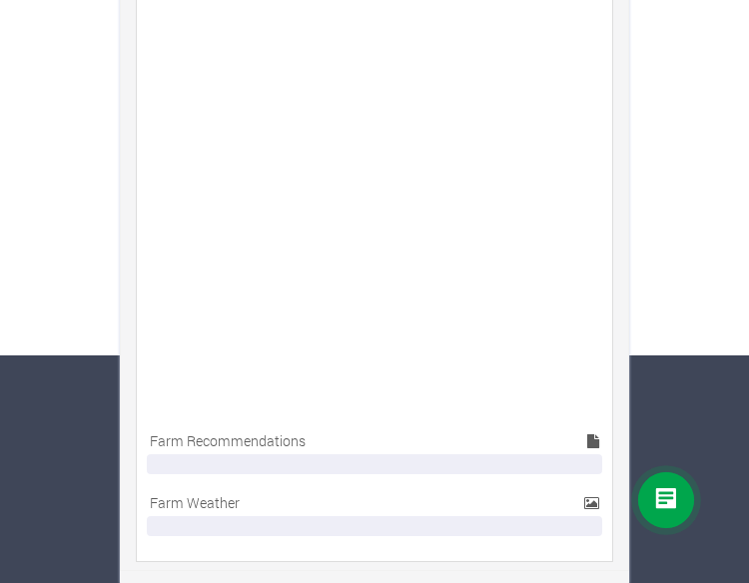
click at [589, 496] on icon at bounding box center [591, 503] width 15 height 14
drag, startPoint x: 512, startPoint y: 521, endPoint x: 501, endPoint y: 515, distance: 12.5
click at [511, 521] on div at bounding box center [374, 526] width 455 height 20
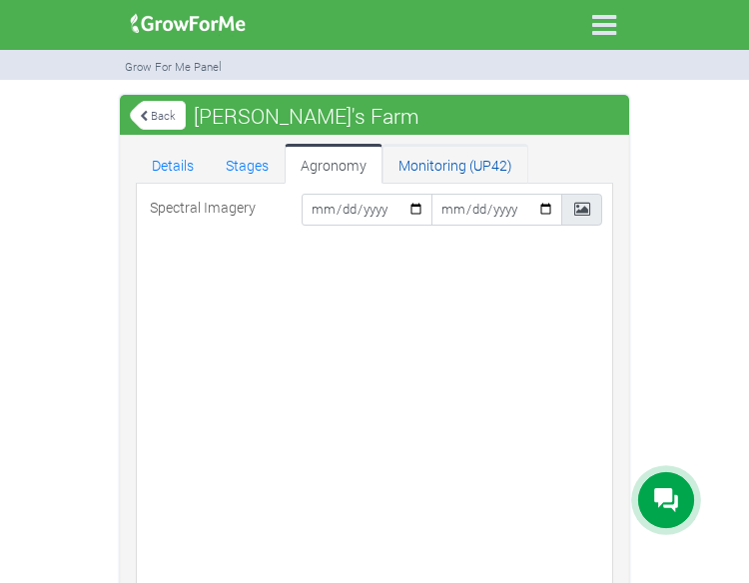
click at [444, 151] on link "Monitoring (UP42)" at bounding box center [456, 164] width 146 height 40
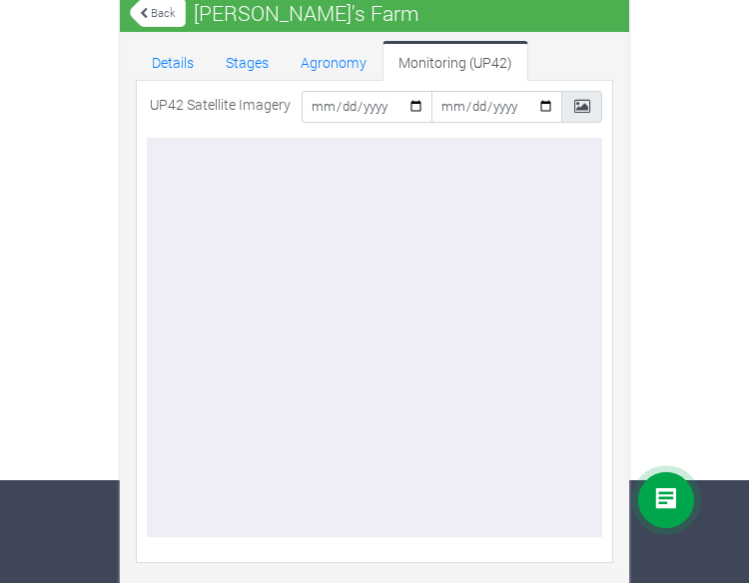
scroll to position [104, 0]
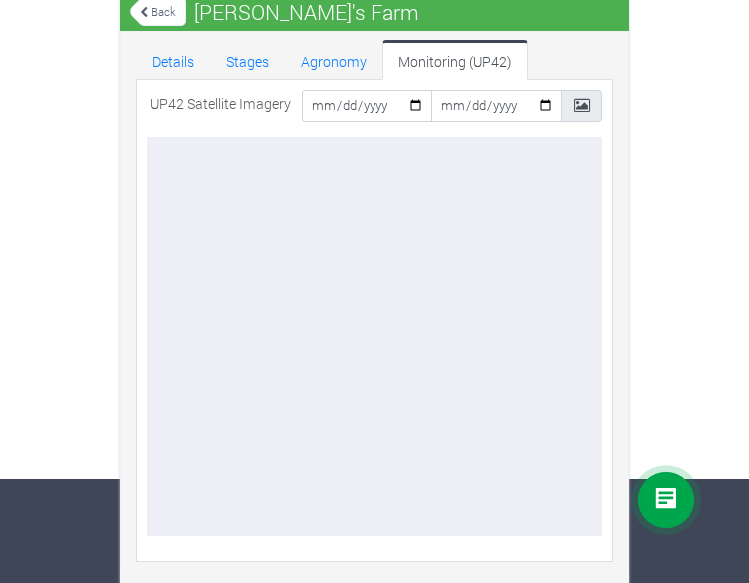
click at [415, 301] on div at bounding box center [374, 337] width 455 height 400
click at [663, 277] on div "Farms Investments Finances Notifications Profile Sign Out Back Semeh's Farm" at bounding box center [374, 288] width 749 height 595
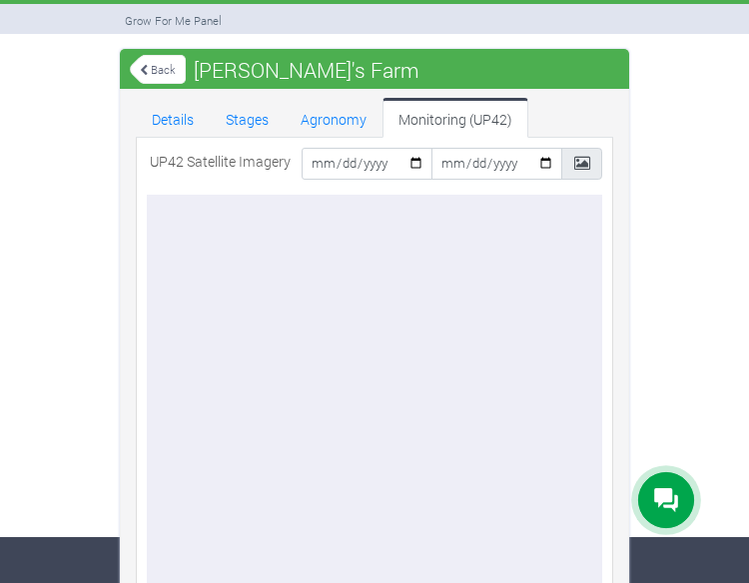
scroll to position [0, 0]
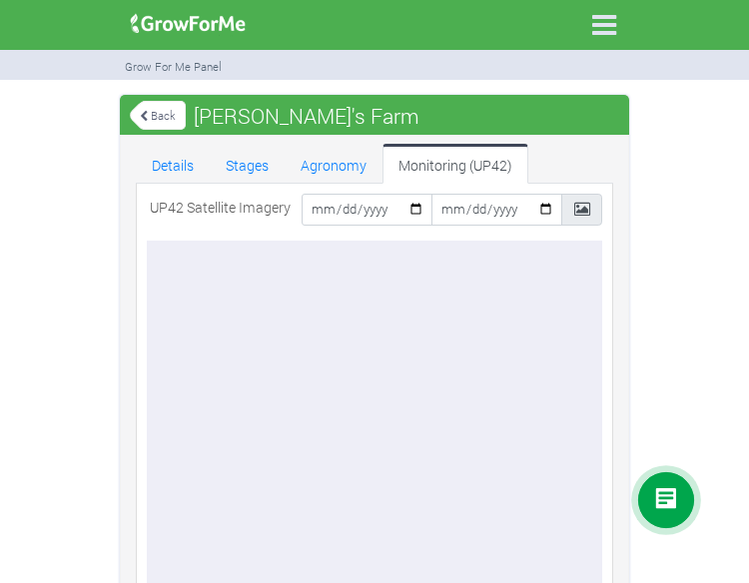
click at [602, 19] on icon at bounding box center [604, 25] width 42 height 42
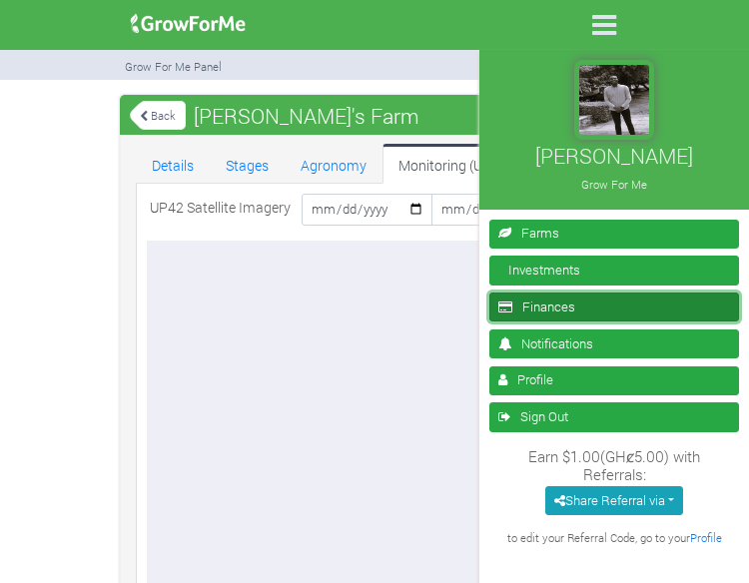
click at [533, 301] on link "Finances" at bounding box center [614, 307] width 250 height 29
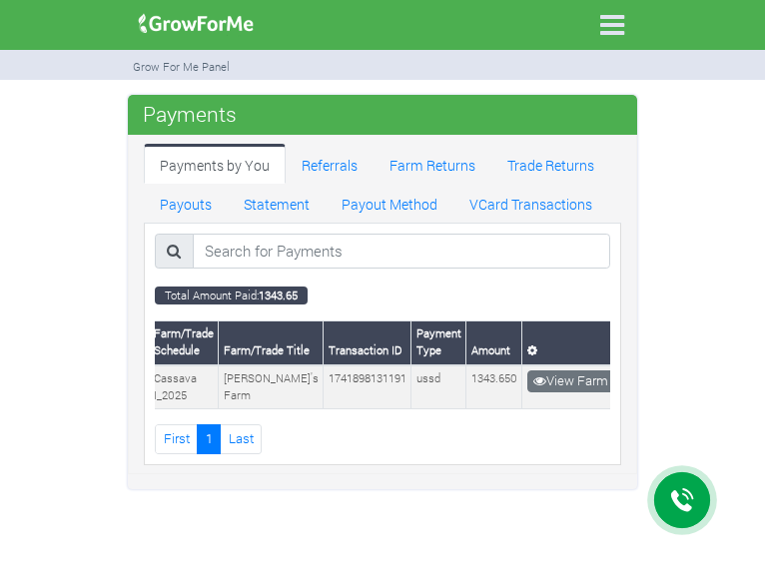
scroll to position [0, 147]
click at [534, 160] on link "Trade Returns" at bounding box center [550, 164] width 119 height 40
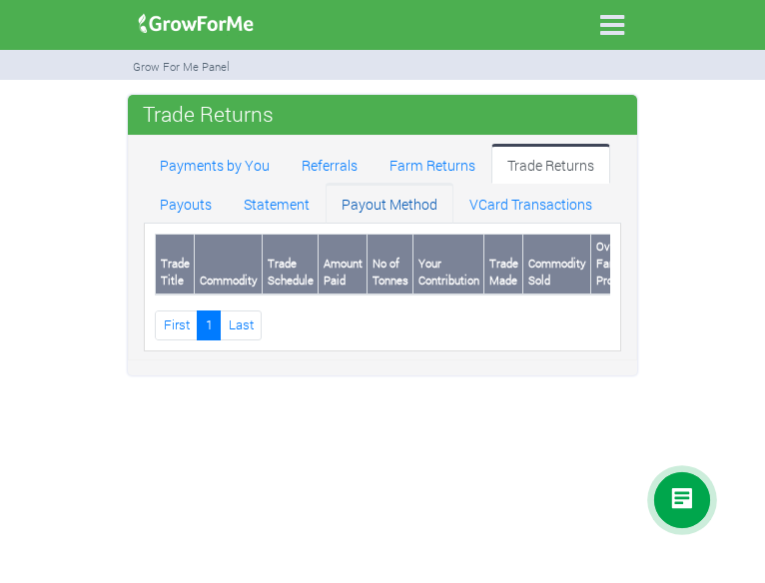
click at [391, 198] on link "Payout Method" at bounding box center [390, 203] width 128 height 40
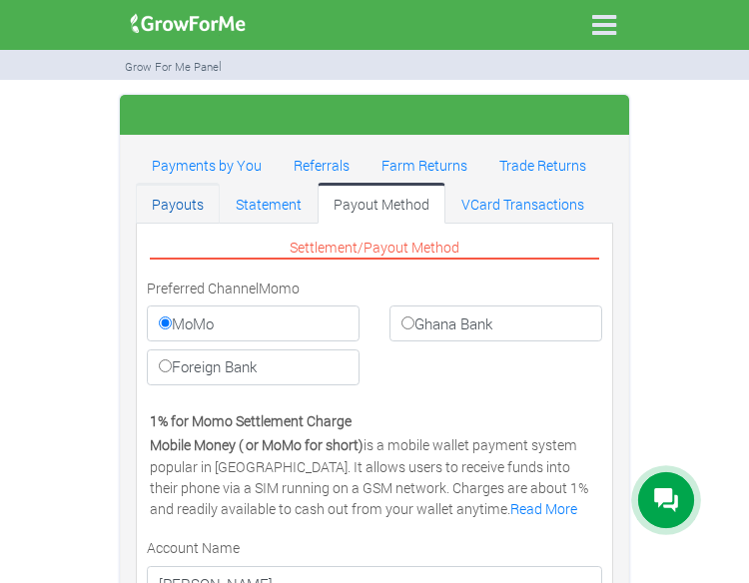
click at [178, 196] on link "Payouts" at bounding box center [178, 203] width 84 height 40
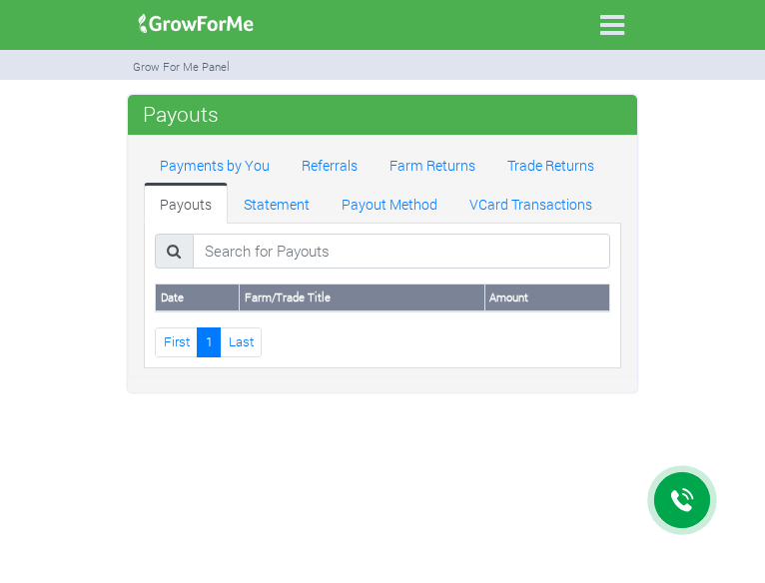
click at [607, 20] on icon at bounding box center [612, 25] width 42 height 42
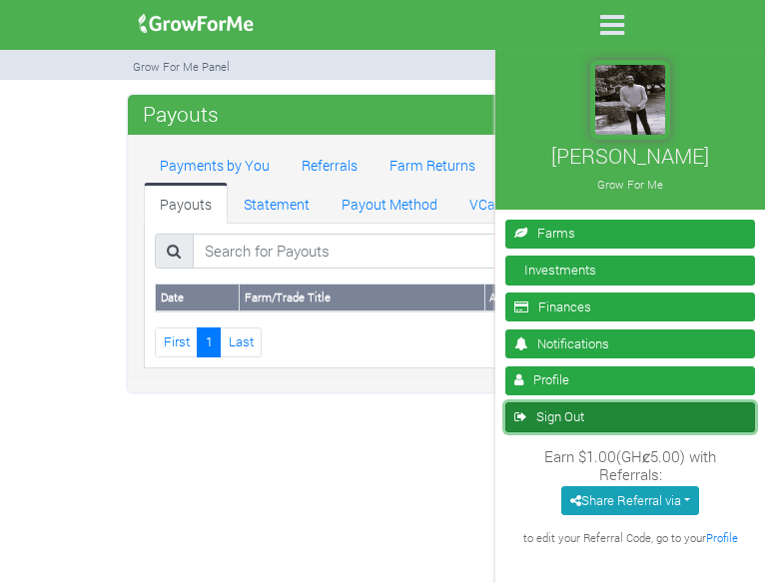
click at [565, 408] on link "Sign Out" at bounding box center [630, 417] width 250 height 29
